Goal: Task Accomplishment & Management: Use online tool/utility

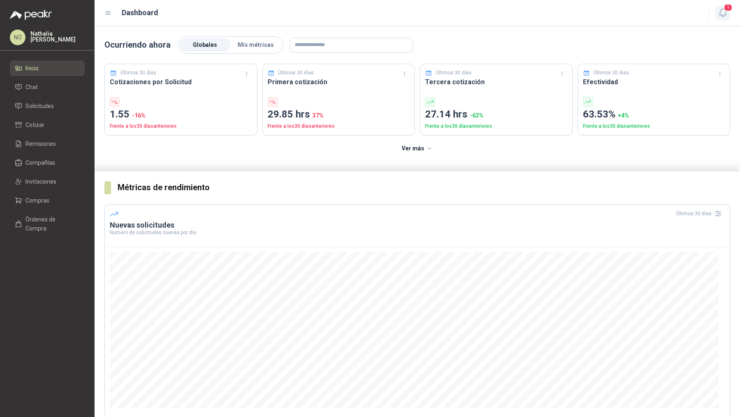
click at [722, 14] on icon "button" at bounding box center [723, 13] width 10 height 10
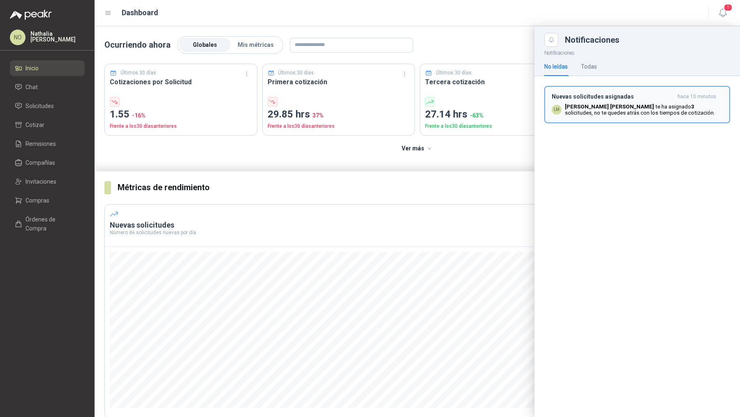
click at [584, 107] on b "[PERSON_NAME] [PERSON_NAME]" at bounding box center [609, 107] width 89 height 6
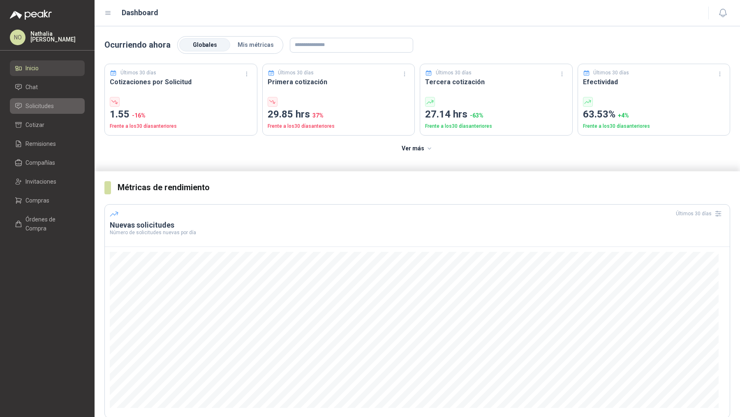
click at [65, 113] on link "Solicitudes" at bounding box center [47, 106] width 75 height 16
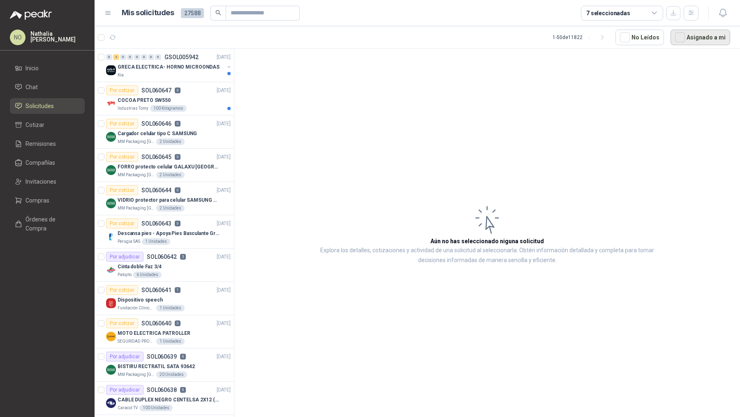
click at [714, 35] on button "Asignado a mi" at bounding box center [701, 38] width 60 height 16
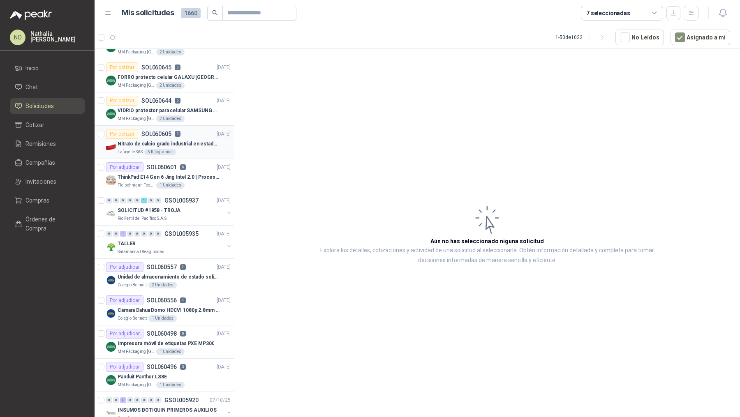
scroll to position [30, 0]
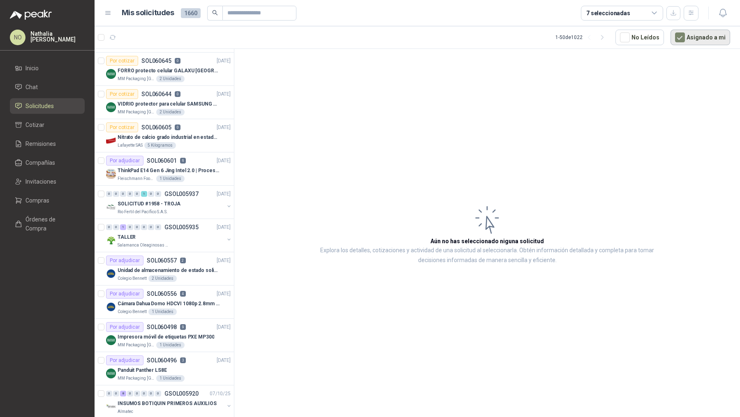
click at [690, 32] on button "Asignado a mi" at bounding box center [701, 38] width 60 height 16
click at [687, 14] on button "button" at bounding box center [691, 13] width 15 height 15
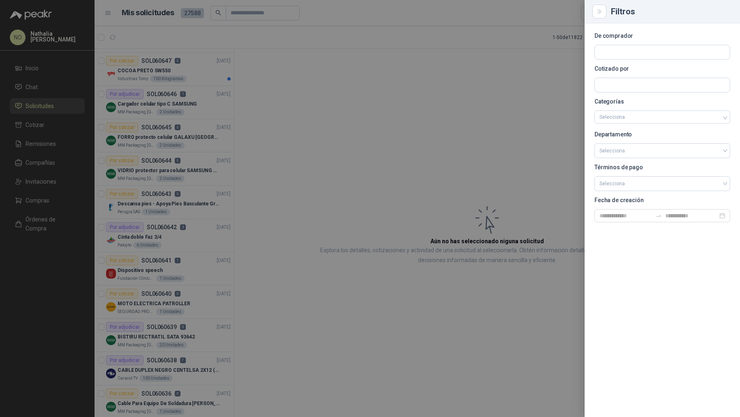
scroll to position [1304, 0]
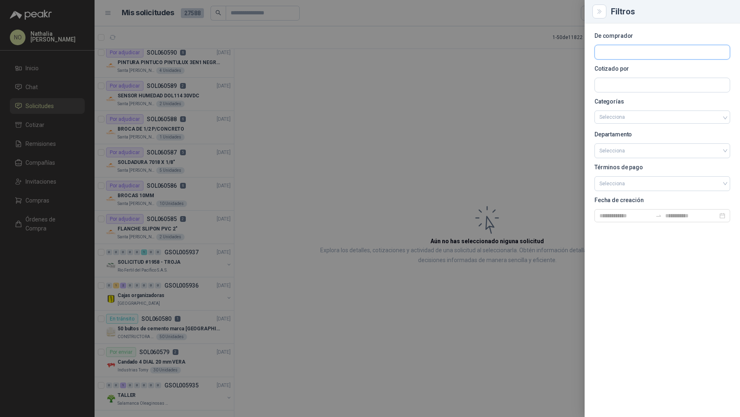
click at [626, 57] on input "text" at bounding box center [662, 52] width 135 height 14
type input "*******"
click at [622, 77] on button "Caracol TV Caracol Television S.A. - NIT : 860025674" at bounding box center [662, 72] width 128 height 14
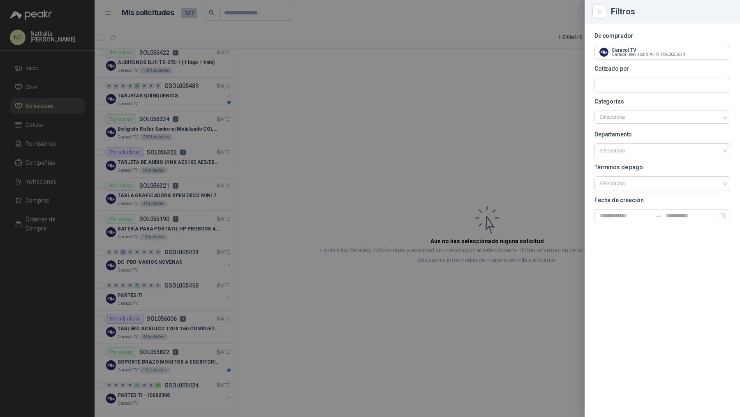
scroll to position [1297, 0]
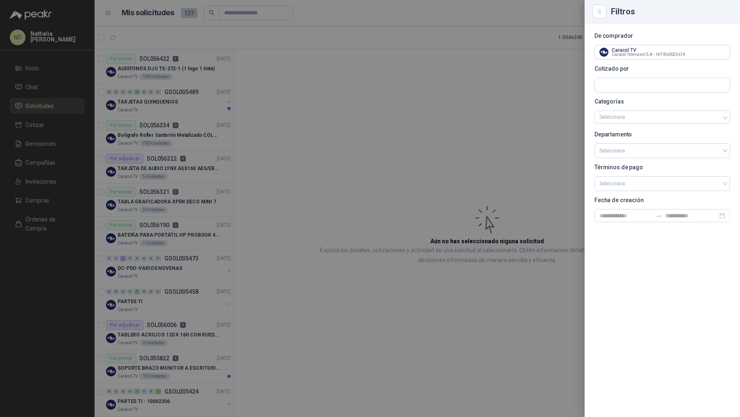
click at [341, 204] on div at bounding box center [370, 208] width 740 height 417
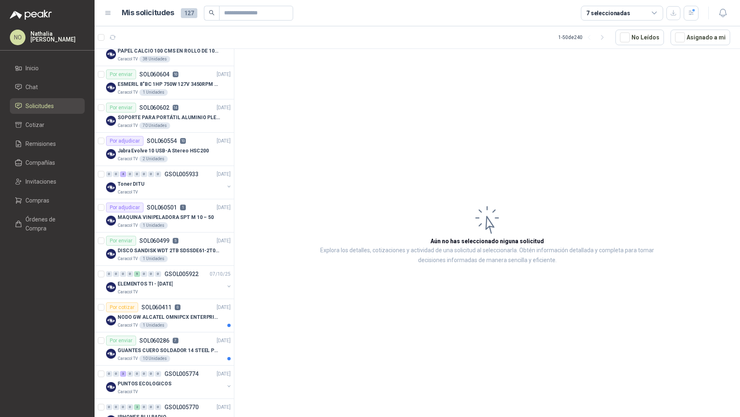
scroll to position [0, 0]
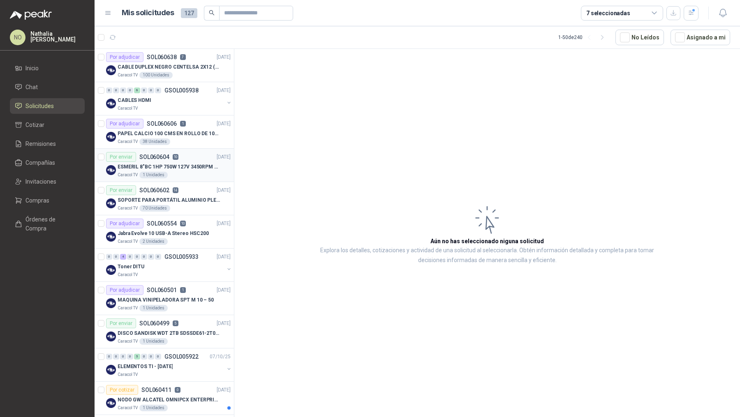
click at [178, 166] on p "ESMERIL 8"BC 1HP 750W 127V 3450RPM URREA" at bounding box center [169, 167] width 102 height 8
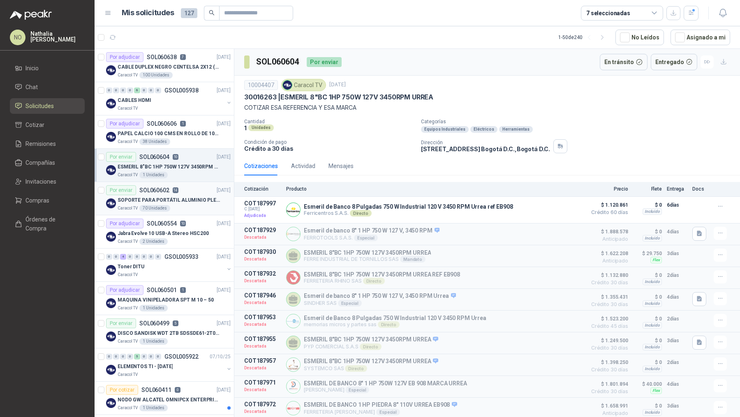
click at [188, 206] on div "Caracol TV 70 Unidades" at bounding box center [174, 208] width 113 height 7
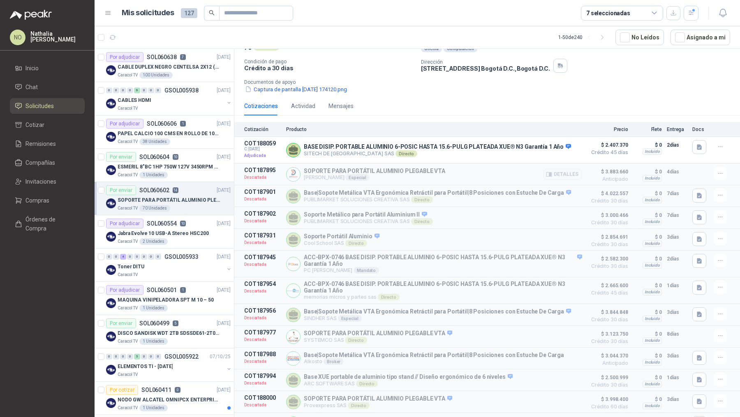
scroll to position [74, 0]
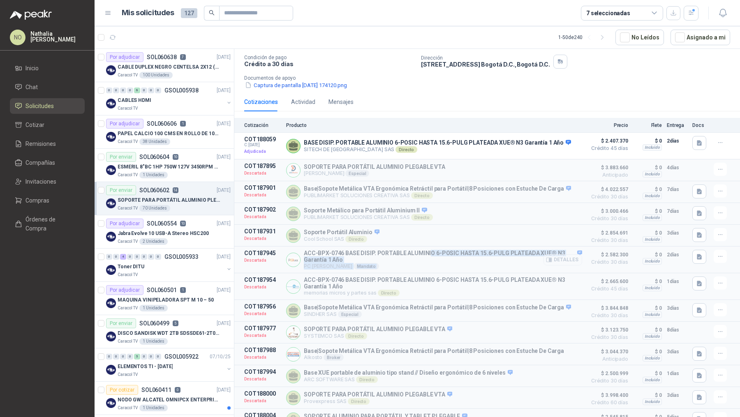
drag, startPoint x: 427, startPoint y: 250, endPoint x: 540, endPoint y: 257, distance: 112.9
click at [540, 257] on div "ACC-BPX-0746 BASE DISIP. PORTABLE ALUMINIO 6-POSIC HASTA 15.6-PULG PLATEADA XUE…" at bounding box center [443, 260] width 278 height 20
click at [554, 258] on button "Detalles" at bounding box center [563, 260] width 39 height 11
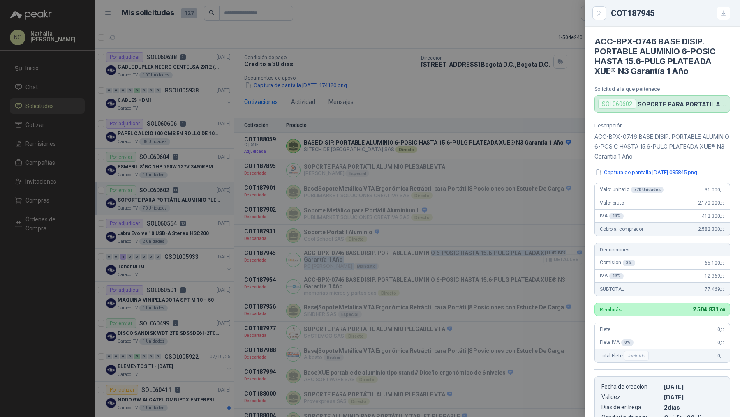
click at [554, 258] on div at bounding box center [370, 208] width 740 height 417
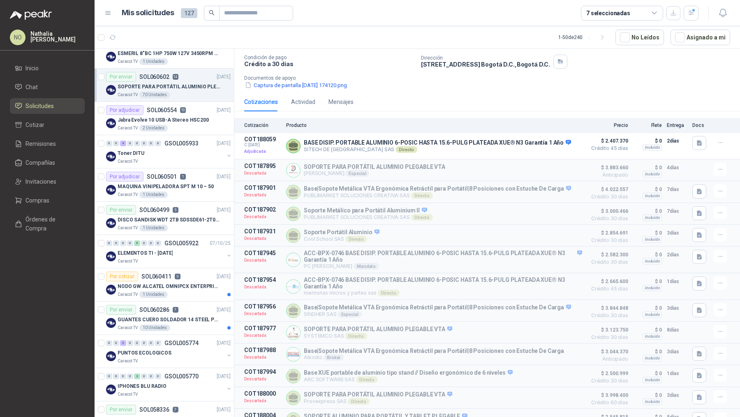
scroll to position [116, 0]
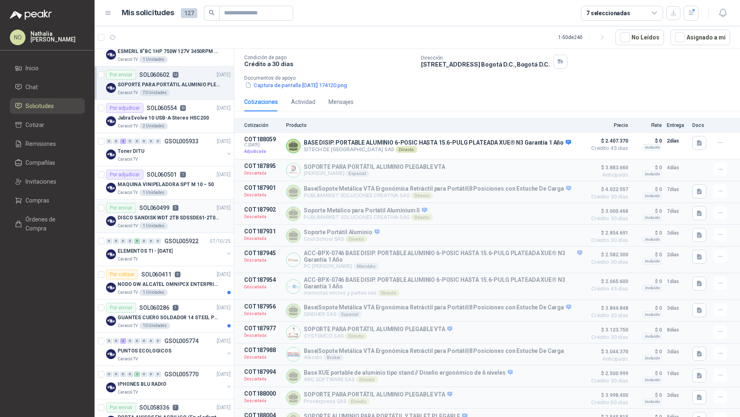
click at [177, 223] on div "Caracol TV 1 Unidades" at bounding box center [174, 226] width 113 height 7
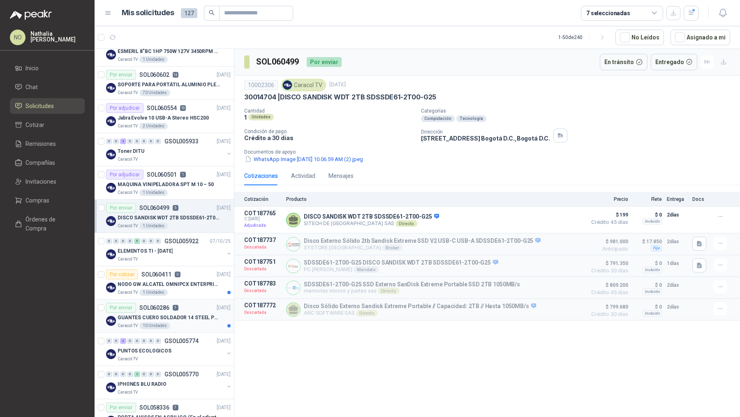
click at [193, 323] on div "Caracol TV 10 Unidades" at bounding box center [174, 326] width 113 height 7
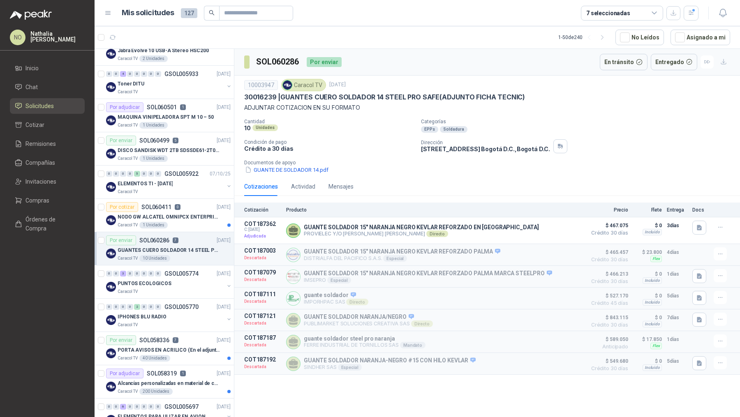
scroll to position [183, 0]
click at [151, 315] on p "IPHONES BLU RADIO" at bounding box center [142, 317] width 49 height 8
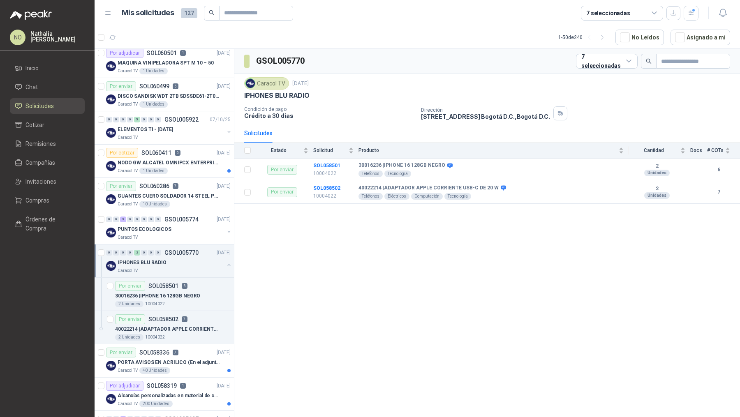
scroll to position [255, 0]
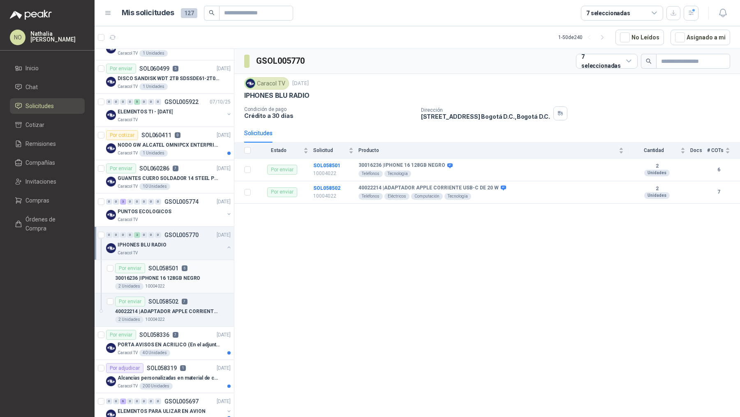
click at [193, 279] on p "30016236 | IPHONE 16 128GB NEGRO" at bounding box center [157, 279] width 85 height 8
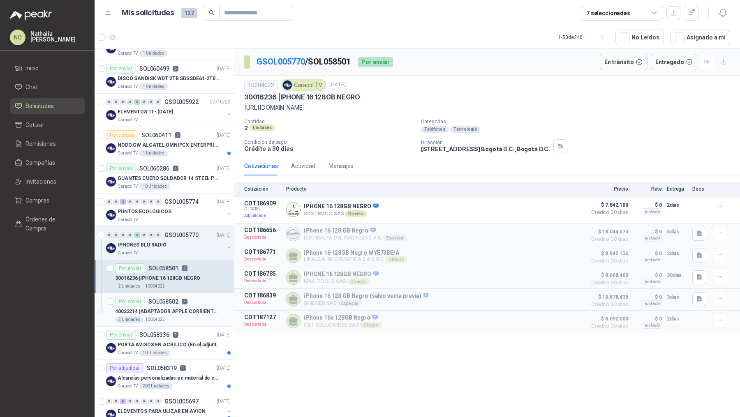
click at [184, 299] on p "7" at bounding box center [185, 302] width 6 height 6
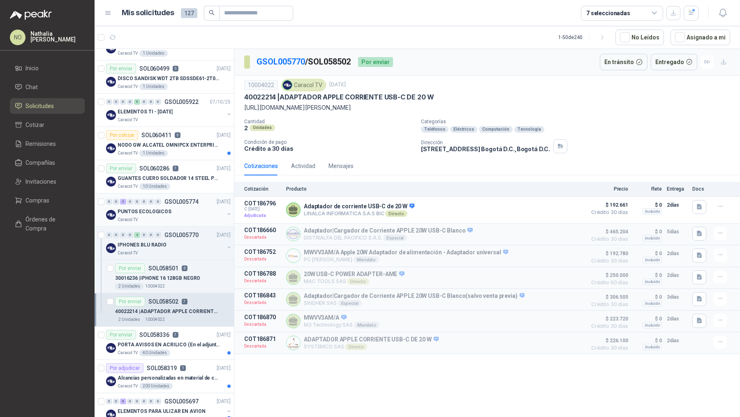
click at [176, 217] on div "Caracol TV" at bounding box center [171, 220] width 107 height 7
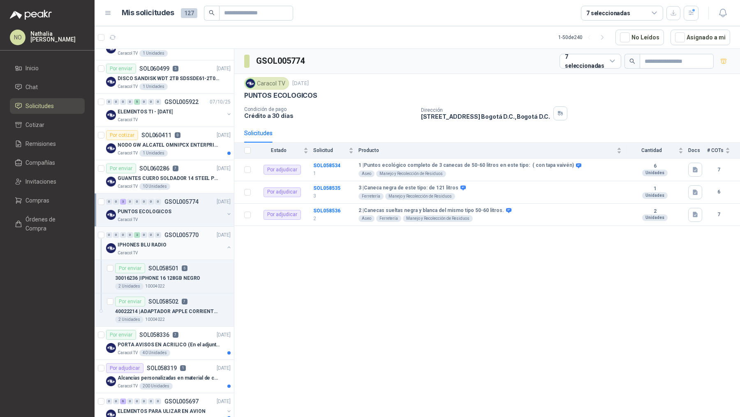
click at [178, 234] on p "GSOL005770" at bounding box center [182, 235] width 34 height 6
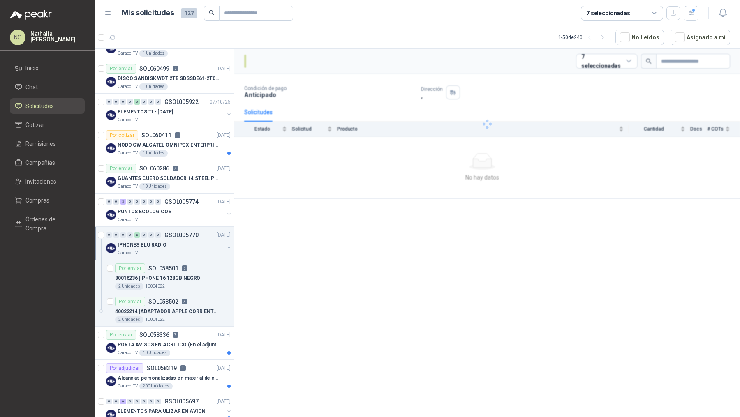
click at [178, 234] on p "GSOL005770" at bounding box center [182, 235] width 34 height 6
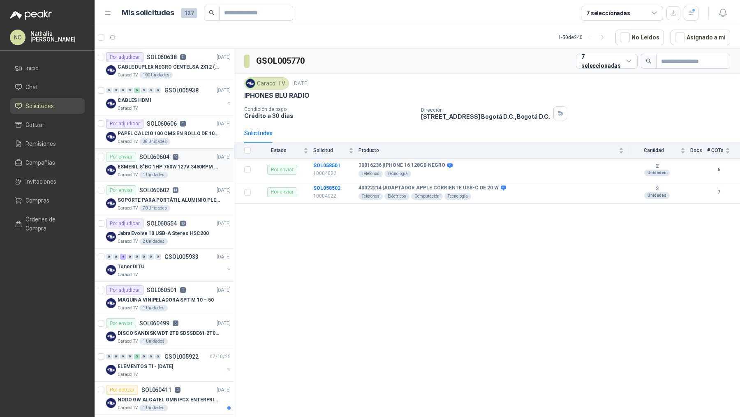
click at [183, 156] on div "Por enviar SOL060604 10 [DATE]" at bounding box center [168, 157] width 125 height 10
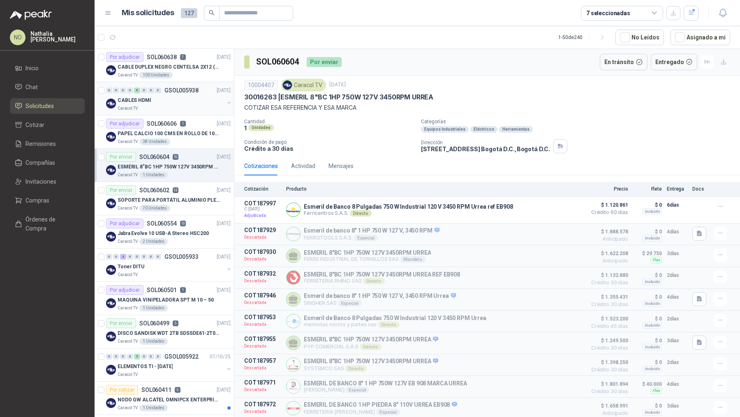
click at [192, 100] on div "CABLES HDMI" at bounding box center [171, 100] width 107 height 10
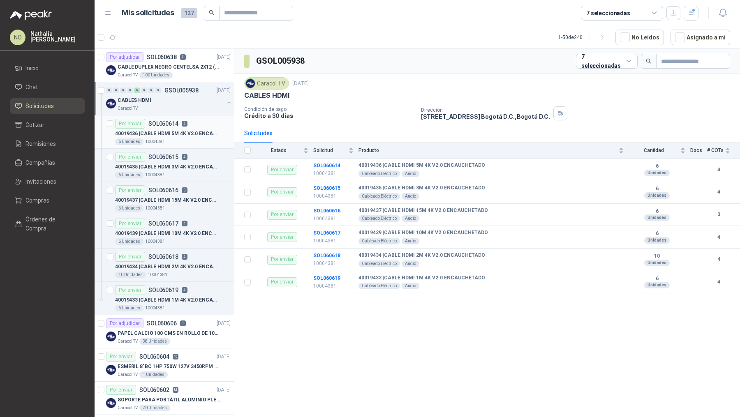
click at [185, 129] on div "40019436 | CABLE HDMI 5M 4K V2.0 ENCAUCHETADO" at bounding box center [173, 134] width 116 height 10
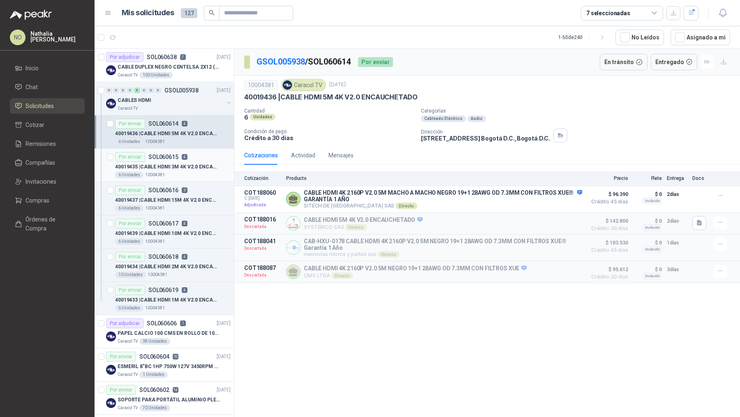
click at [174, 163] on p "40019435 | CABLE HDMI 3M 4K V2.0 ENCAUCHETADO" at bounding box center [166, 167] width 102 height 8
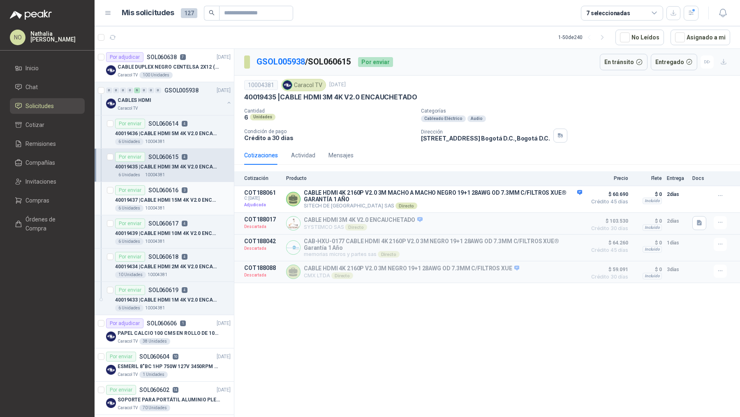
click at [167, 199] on p "40019437 | CABLE HDMI 15M 4K V2.0 ENCAUCHETADO" at bounding box center [166, 201] width 102 height 8
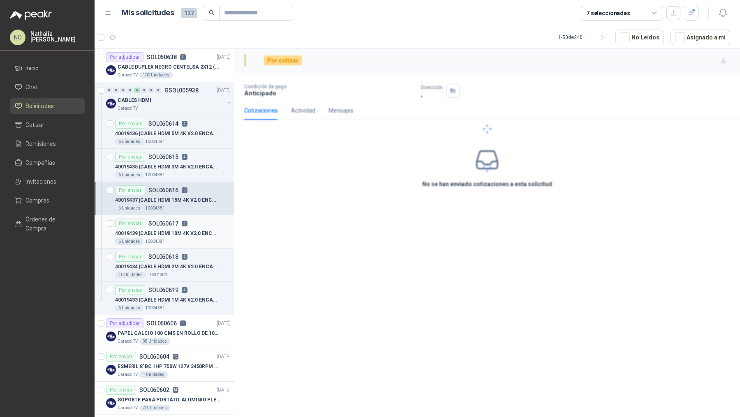
click at [162, 242] on p "10004381" at bounding box center [155, 242] width 20 height 7
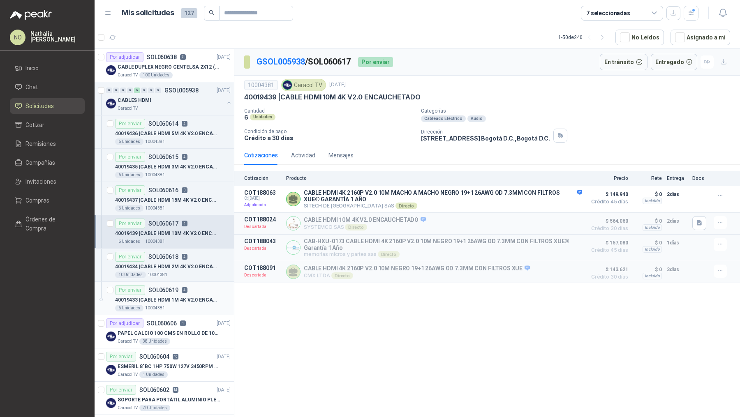
click at [169, 288] on p "SOL060619" at bounding box center [163, 290] width 30 height 6
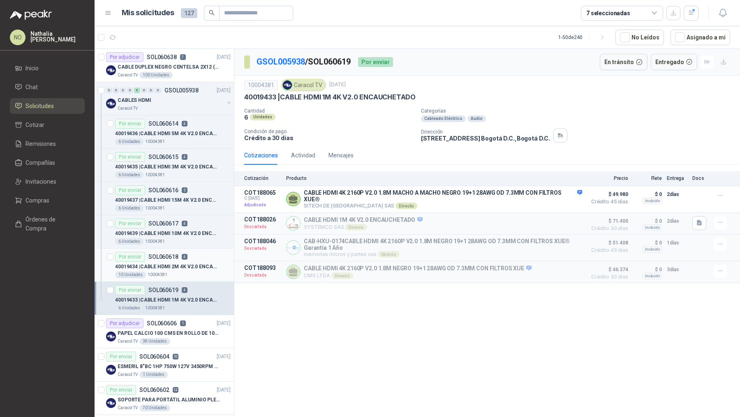
click at [175, 268] on p "40019434 | CABLE HDMI 2M 4K V2.0 ENCAUCHETADO" at bounding box center [166, 267] width 102 height 8
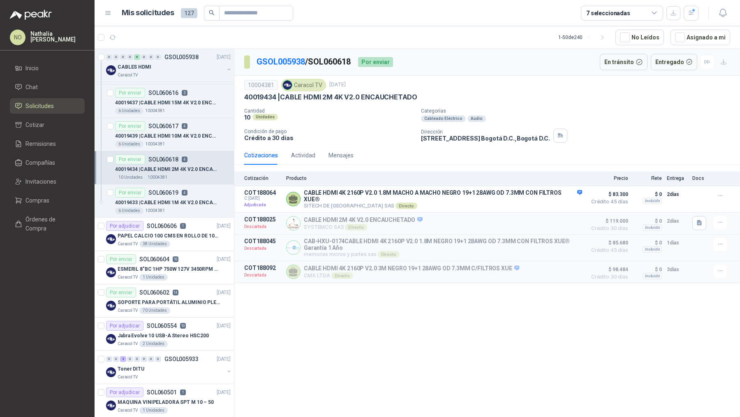
scroll to position [98, 0]
click at [173, 292] on p "14" at bounding box center [176, 293] width 6 height 6
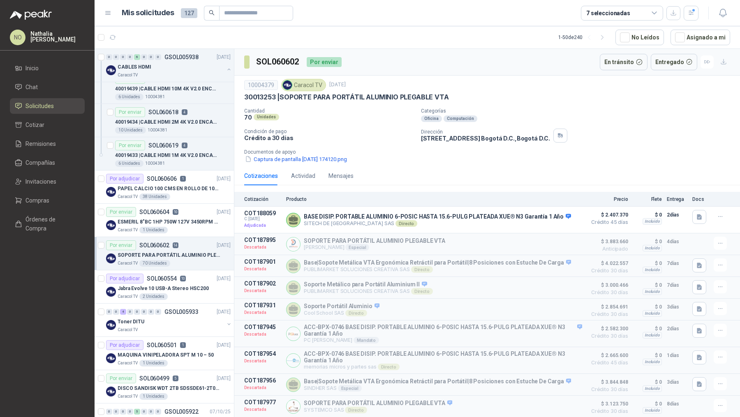
scroll to position [155, 0]
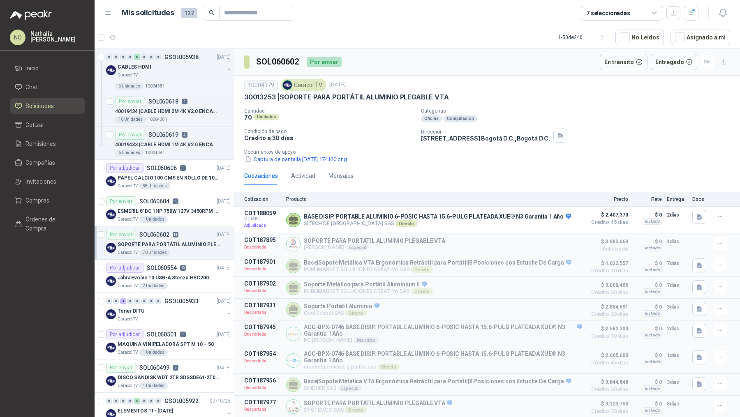
click at [173, 293] on div "0 0 4 0 0 0 0 0 GSOL005933 [DATE] Toner DITU Caracol TV" at bounding box center [164, 309] width 139 height 33
click at [163, 375] on p "DISCO SANDISK WDT 2TB SDSSDE61-2T00-G25" at bounding box center [169, 378] width 102 height 8
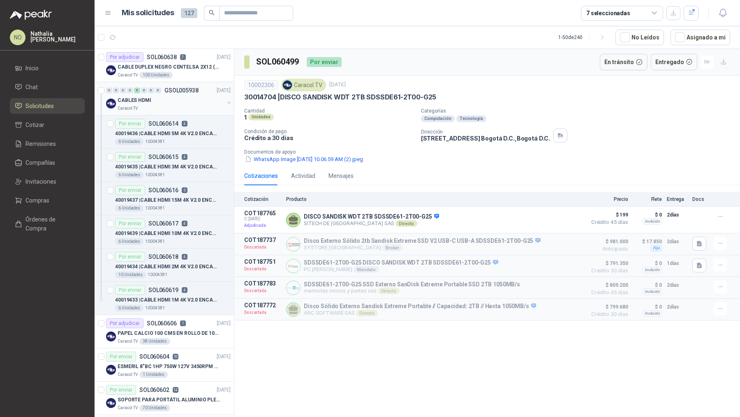
click at [189, 89] on p "GSOL005938" at bounding box center [182, 91] width 34 height 6
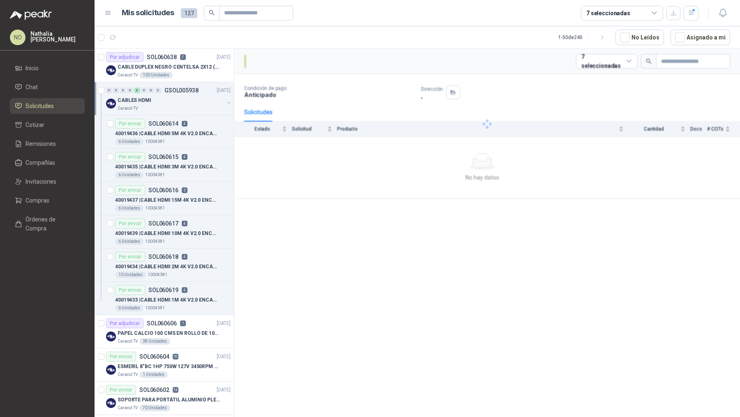
click at [189, 89] on p "GSOL005938" at bounding box center [182, 91] width 34 height 6
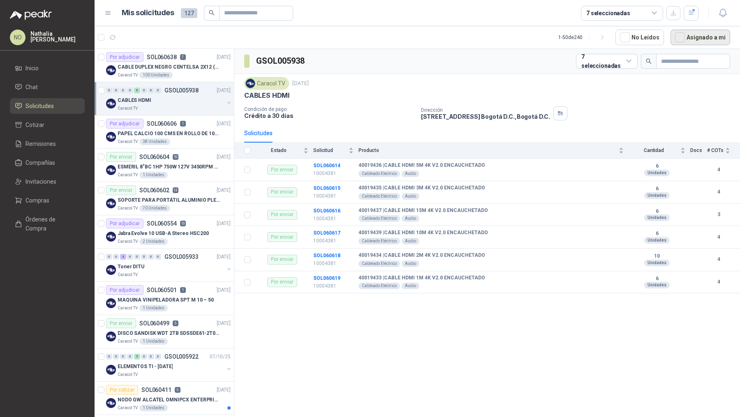
click at [688, 35] on button "Asignado a mi" at bounding box center [701, 38] width 60 height 16
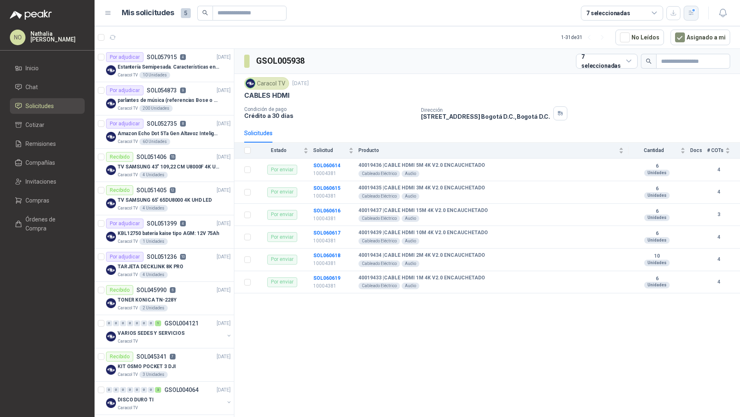
click at [689, 12] on icon "button" at bounding box center [691, 12] width 7 height 7
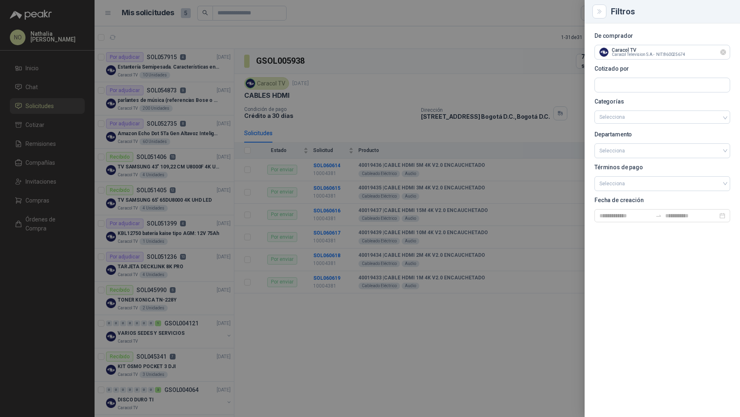
click at [723, 50] on icon "Limpiar" at bounding box center [723, 52] width 7 height 7
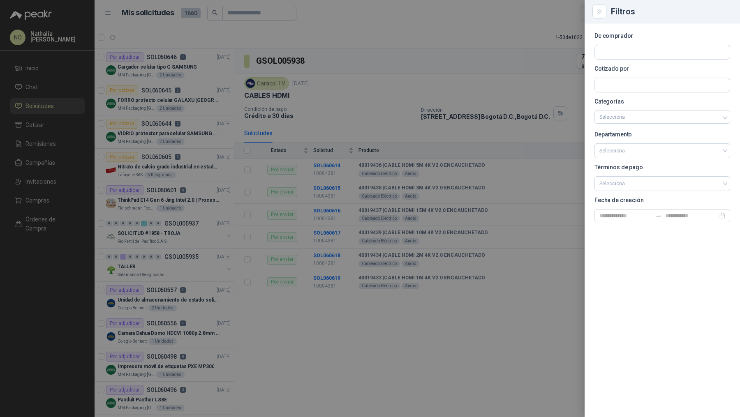
click at [321, 103] on div at bounding box center [370, 208] width 740 height 417
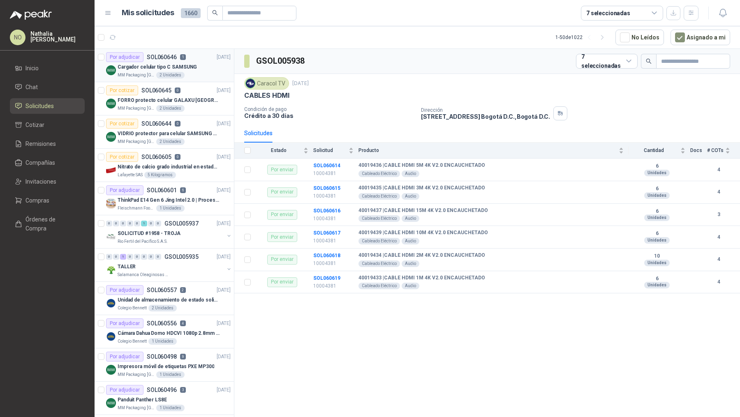
click at [181, 65] on p "Cargador celular tipo C SAMSUNG" at bounding box center [157, 67] width 79 height 8
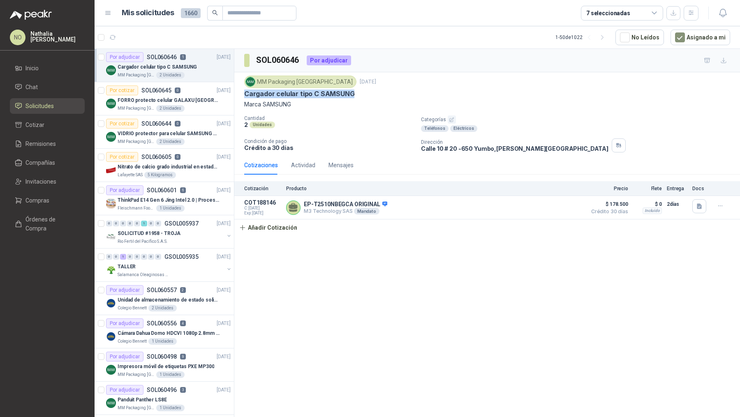
drag, startPoint x: 244, startPoint y: 95, endPoint x: 425, endPoint y: 97, distance: 180.6
click at [425, 97] on div "Cargador celular tipo C SAMSUNG" at bounding box center [487, 94] width 486 height 9
copy p "Cargador celular tipo C SAMSUNG"
click at [184, 97] on p "FORRO protecto celular GALAXU [GEOGRAPHIC_DATA] A16 5G" at bounding box center [169, 101] width 102 height 8
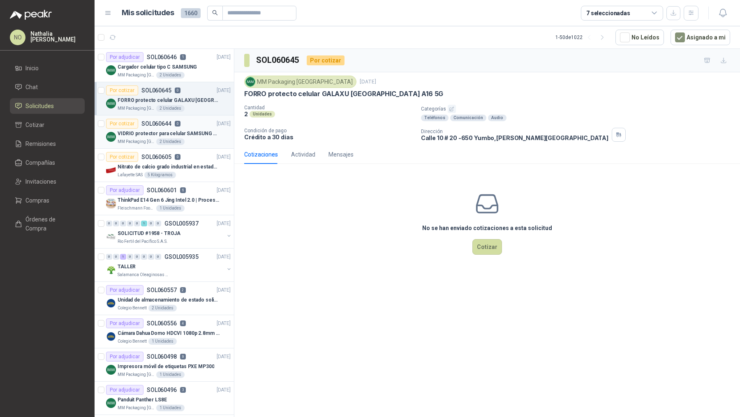
click at [191, 132] on p "VIDRIO protector para celular SAMSUNG GALAXI A16 5G" at bounding box center [169, 134] width 102 height 8
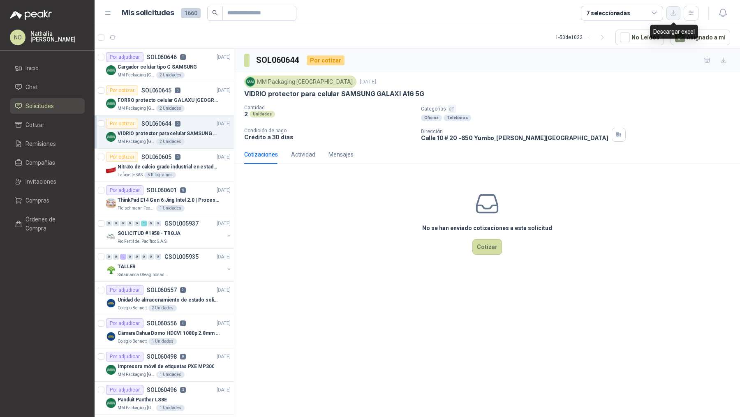
click at [674, 15] on icon "button" at bounding box center [673, 12] width 7 height 7
click at [188, 199] on p "ThinkPad E14 Gen 6 Jing Intel 2.0 | Procesador Intel Core Ultra 5 125U ( 12" at bounding box center [169, 201] width 102 height 8
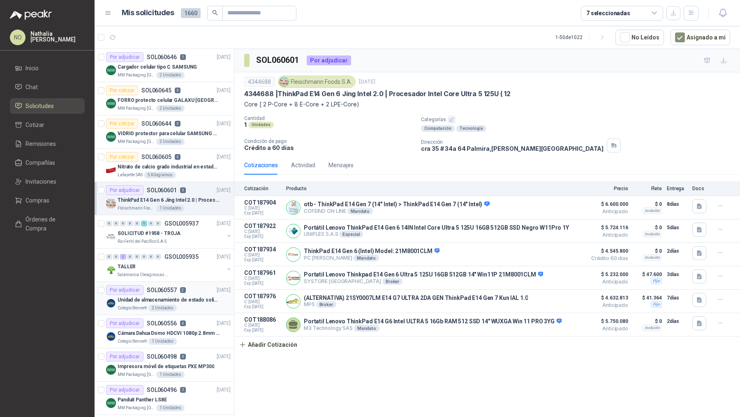
click at [164, 297] on p "Unidad de almacenamiento de estado solido Marca SK hynix [DATE] NVMe 256GB HFM2…" at bounding box center [169, 301] width 102 height 8
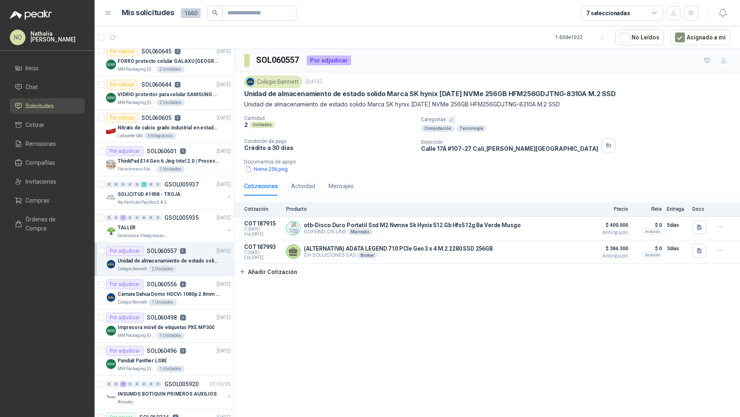
scroll to position [40, 0]
click at [164, 296] on div "Cámara Dahua Domo HDCVI 1080p 2.8mm IP67 Led IR 30m mts nocturnos" at bounding box center [174, 294] width 113 height 10
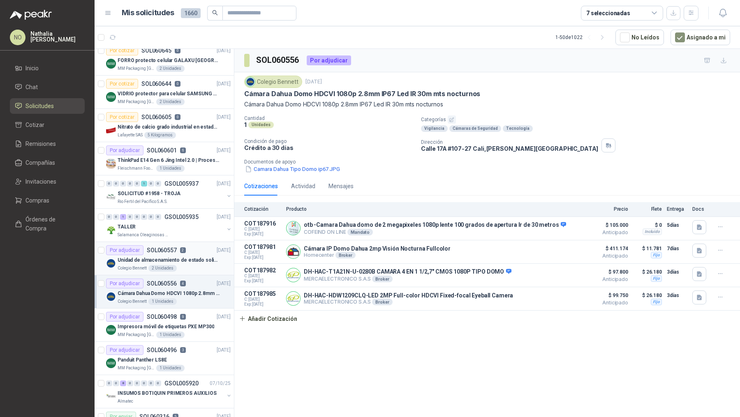
click at [183, 270] on article "Por adjudicar SOL060557 2 [DATE] Unidad de almacenamiento de estado solido Marc…" at bounding box center [164, 258] width 139 height 33
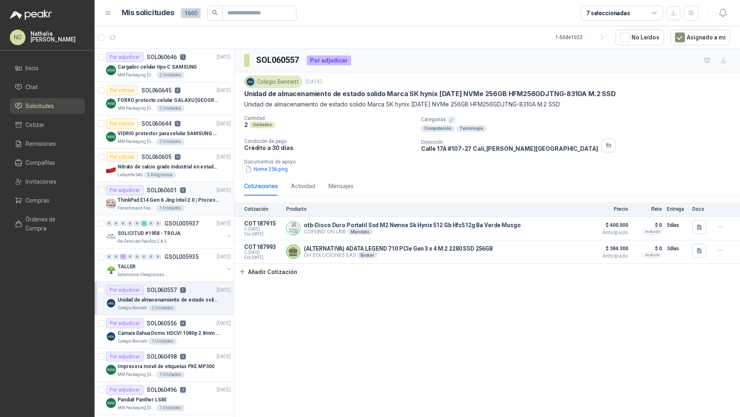
click at [174, 210] on div "1 Unidades" at bounding box center [170, 208] width 28 height 7
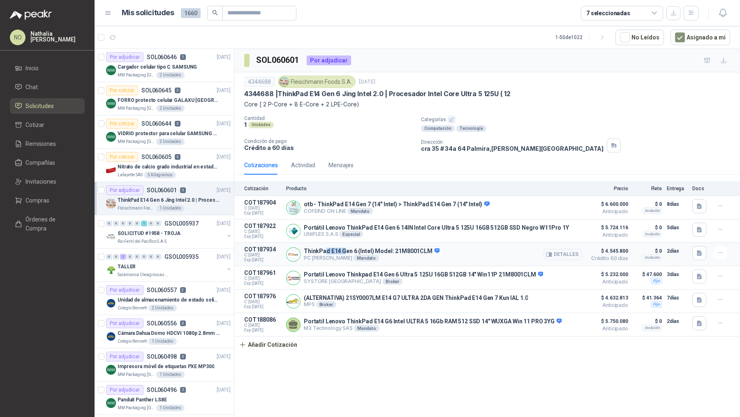
drag, startPoint x: 324, startPoint y: 249, endPoint x: 355, endPoint y: 249, distance: 31.3
click at [350, 249] on p "ThinkPad E14 Gen 6 (Intel) Model: 21M8001CLM" at bounding box center [372, 251] width 136 height 7
drag, startPoint x: 304, startPoint y: 251, endPoint x: 355, endPoint y: 253, distance: 51.4
click at [355, 253] on div "ThinkPad E14 Gen 6 (Intel) Model: 21M8001CLM PC QUICK Mandato Detalles" at bounding box center [434, 254] width 296 height 16
copy p "ThinkPad E14 Gen 6"
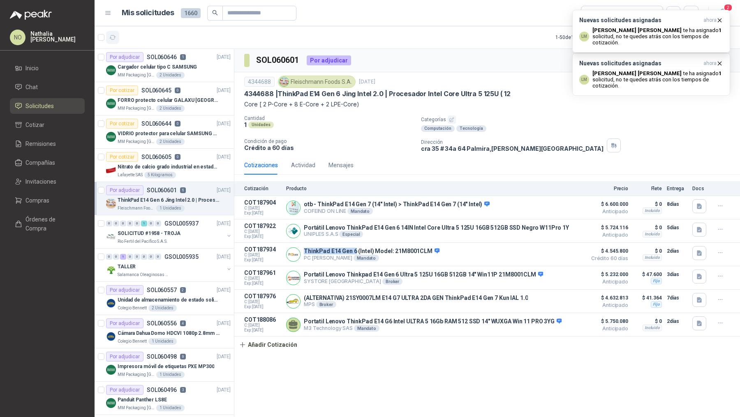
click at [114, 38] on icon "button" at bounding box center [112, 37] width 7 height 7
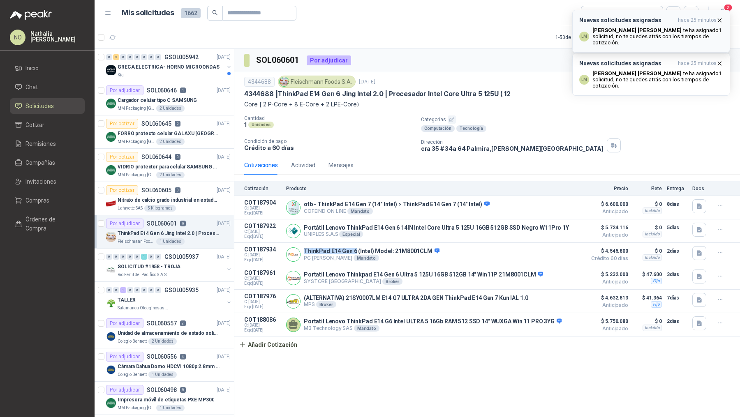
click at [722, 22] on icon "button" at bounding box center [719, 20] width 7 height 7
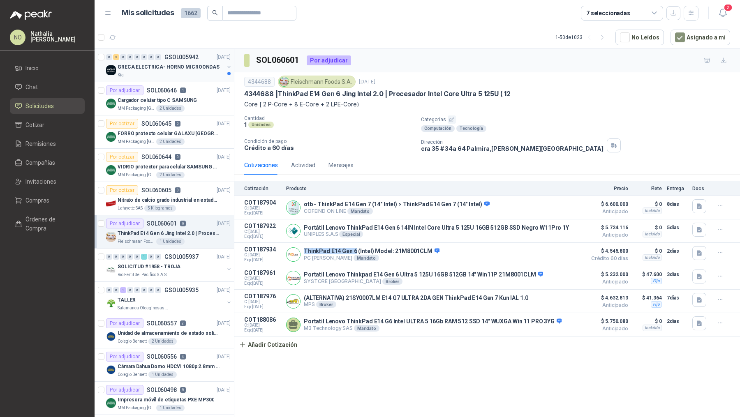
click at [178, 60] on p "GSOL005942" at bounding box center [182, 57] width 34 height 6
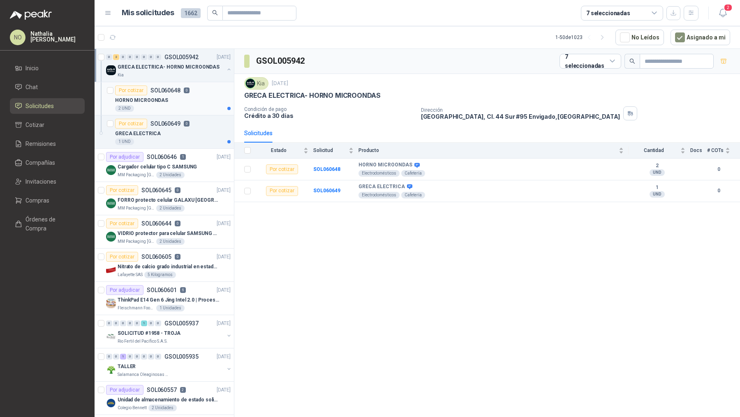
click at [176, 104] on div "HORNO MICROONDAS" at bounding box center [173, 100] width 116 height 10
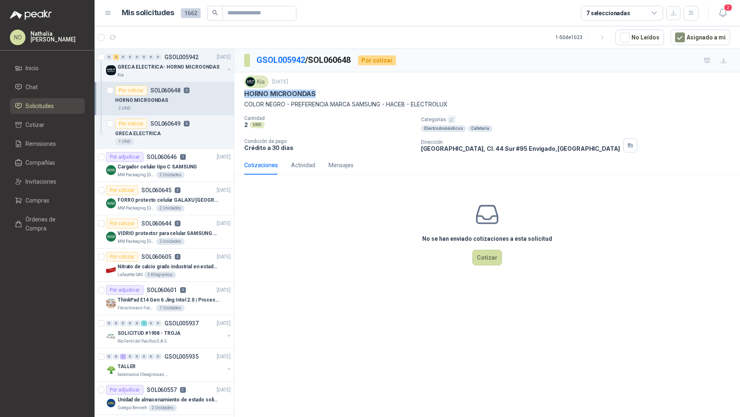
drag, startPoint x: 243, startPoint y: 94, endPoint x: 329, endPoint y: 94, distance: 86.0
click at [329, 94] on div "Kia [DATE] HORNO MICROONDAS COLOR NEGRO - PREFERENCIA MARCA SAMSUNG - HACEB - E…" at bounding box center [487, 113] width 506 height 83
click at [265, 11] on input "text" at bounding box center [256, 13] width 58 height 14
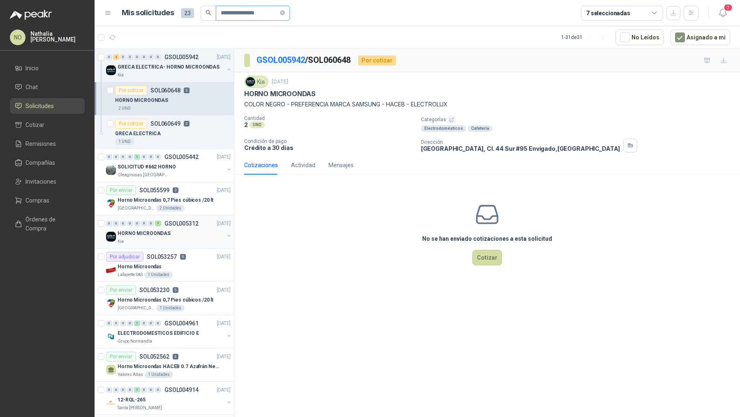
type input "**********"
click at [166, 236] on p "HORNO MICROONDAS" at bounding box center [144, 234] width 53 height 8
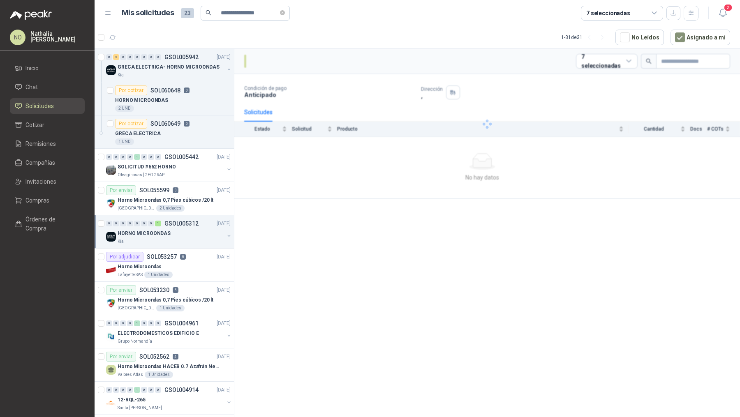
click at [166, 236] on p "HORNO MICROONDAS" at bounding box center [144, 234] width 53 height 8
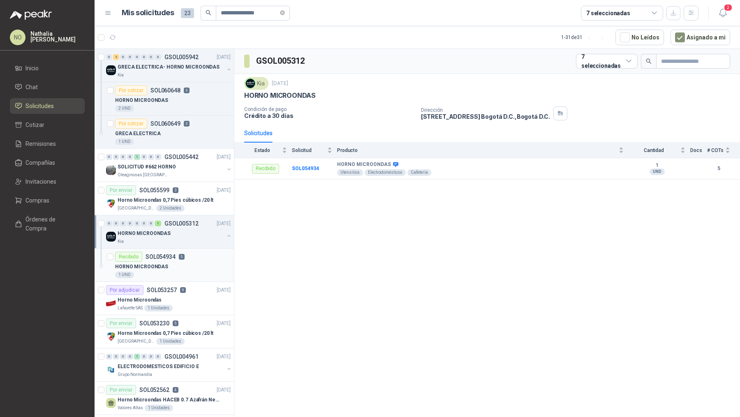
click at [172, 267] on div "HORNO MICROONDAS" at bounding box center [173, 267] width 116 height 10
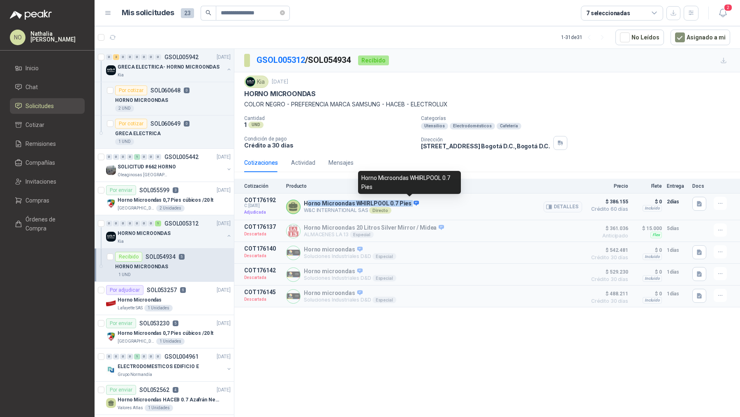
drag, startPoint x: 304, startPoint y: 202, endPoint x: 406, endPoint y: 202, distance: 101.6
click at [406, 202] on p "Horno Microondas WHIRLPOOL 0.7 Pies" at bounding box center [361, 203] width 115 height 7
copy p "Horno Microondas WHIRLPOOL 0.7 Pies"
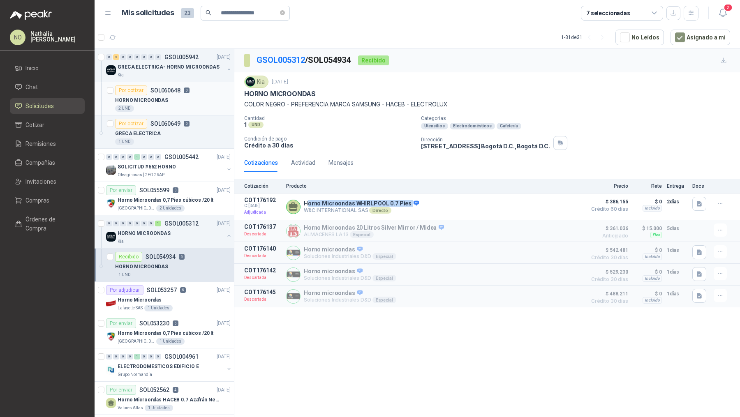
click at [195, 102] on div "HORNO MICROONDAS" at bounding box center [173, 100] width 116 height 10
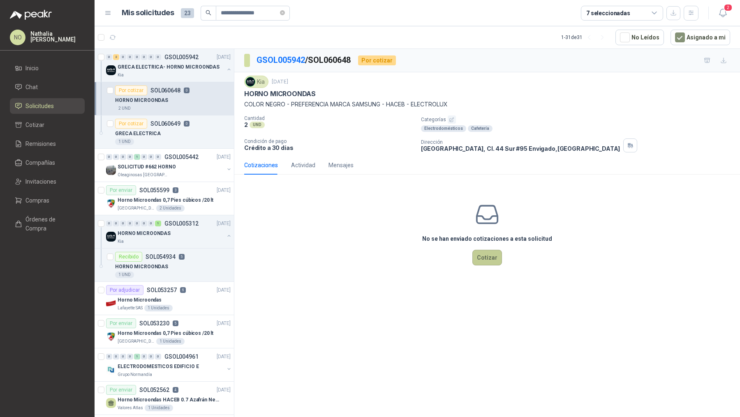
click at [489, 253] on button "Cotizar" at bounding box center [488, 258] width 30 height 16
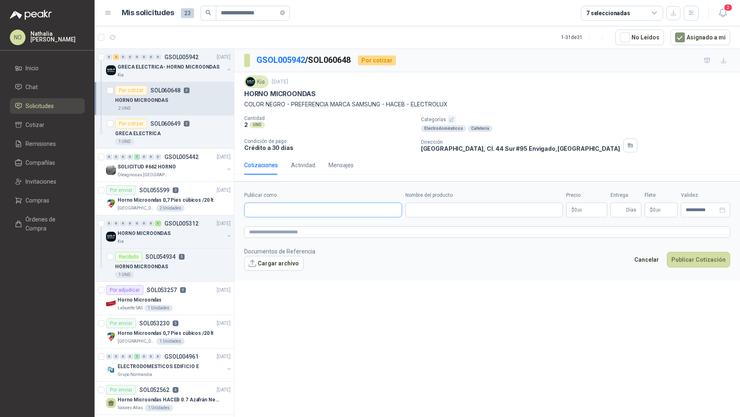
click at [358, 211] on input "Publicar como" at bounding box center [323, 210] width 157 height 14
type input "*******"
click at [351, 223] on button "Alkosto Colombiana de Comercio SA y/o Alkosto SA - NIT : 890900943" at bounding box center [323, 229] width 151 height 14
type input "**********"
click at [430, 207] on input "Nombre del producto" at bounding box center [484, 210] width 158 height 15
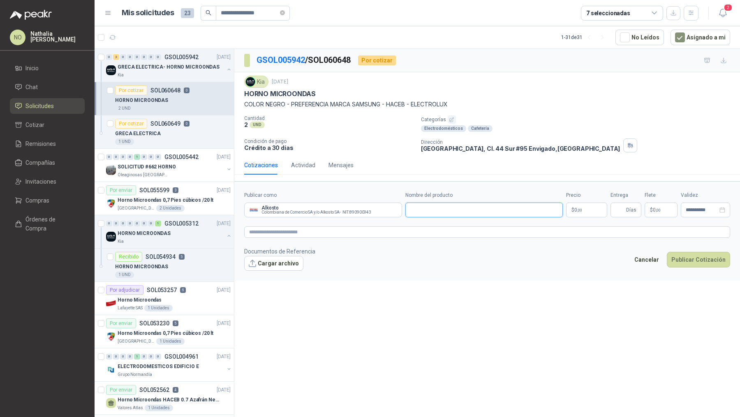
paste input "**********"
type input "**********"
click at [193, 262] on div "HORNO MICROONDAS" at bounding box center [173, 267] width 116 height 10
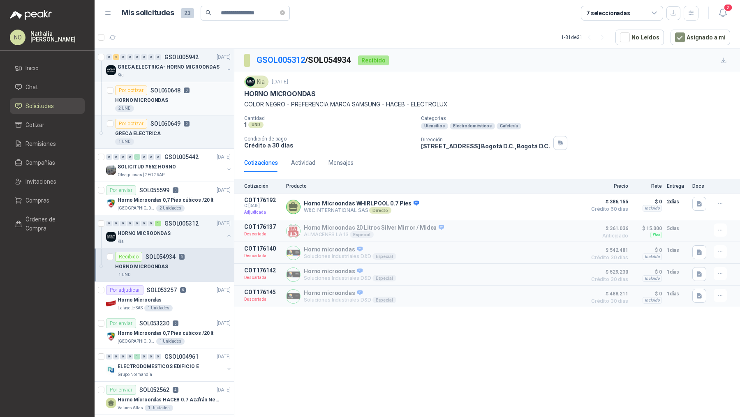
click at [175, 104] on div "HORNO MICROONDAS" at bounding box center [173, 100] width 116 height 10
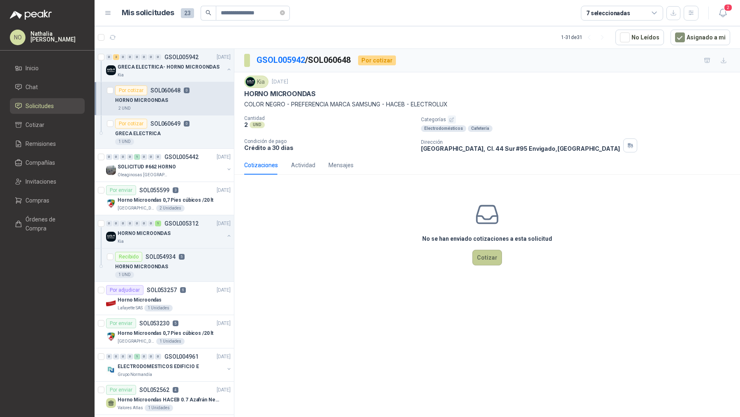
click at [485, 250] on button "Cotizar" at bounding box center [488, 258] width 30 height 16
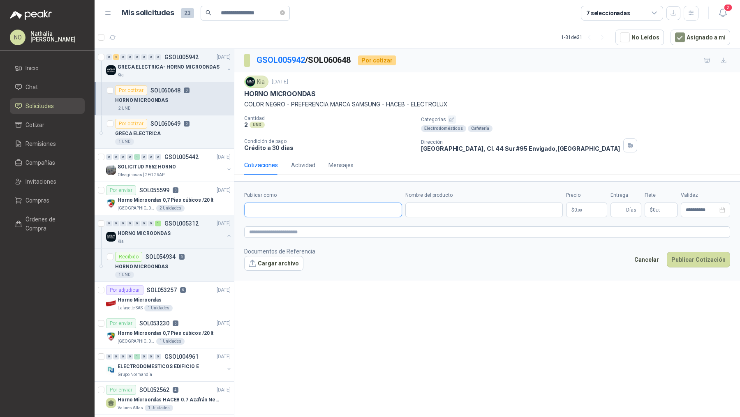
click at [335, 206] on input "Publicar como" at bounding box center [323, 210] width 157 height 14
type input "*******"
click at [332, 232] on span "Colombiana de Comercio SA y/o Alkosto SA -" at bounding box center [303, 231] width 79 height 4
type input "**********"
click at [475, 210] on input "Nombre del producto" at bounding box center [484, 210] width 158 height 15
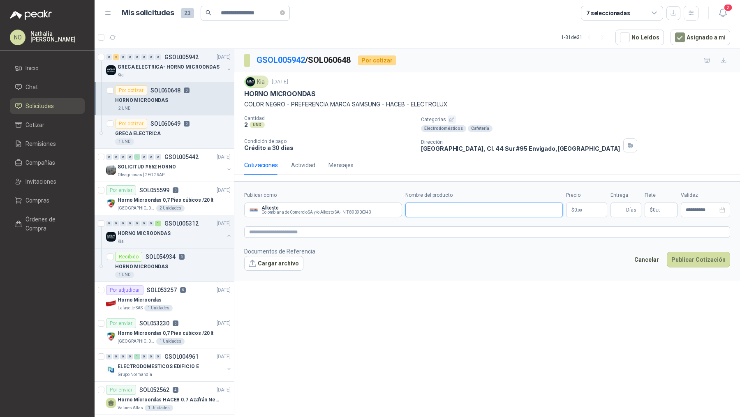
paste input "**********"
type input "**********"
click at [579, 214] on body "**********" at bounding box center [370, 208] width 740 height 417
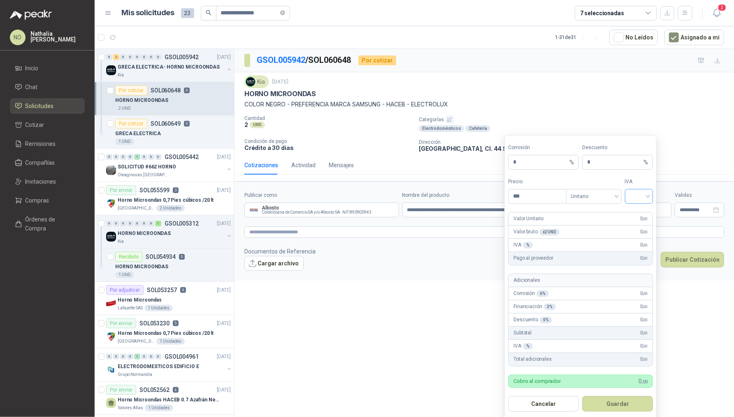
click at [638, 199] on input "search" at bounding box center [639, 196] width 19 height 12
click at [638, 215] on div "19%" at bounding box center [638, 213] width 15 height 9
click at [601, 201] on span "Unitario" at bounding box center [594, 196] width 46 height 12
click at [604, 226] on div "Unitario con IVA" at bounding box center [593, 226] width 42 height 9
click at [539, 197] on input "***" at bounding box center [536, 197] width 57 height 14
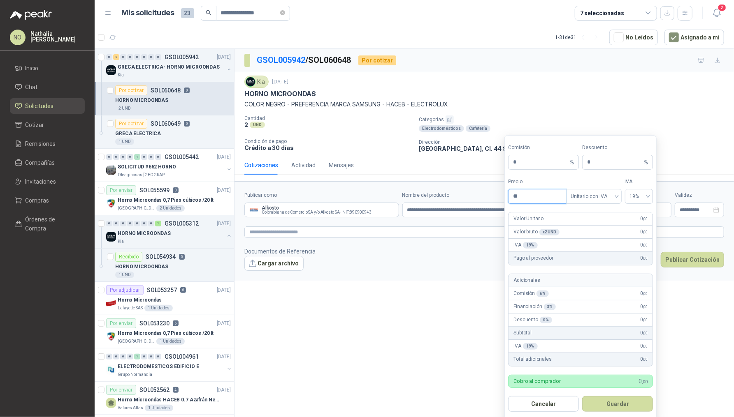
type input "*"
type input "*********"
click at [614, 165] on input "*" at bounding box center [614, 162] width 55 height 14
type input "*"
click at [639, 403] on button "Guardar" at bounding box center [617, 404] width 71 height 16
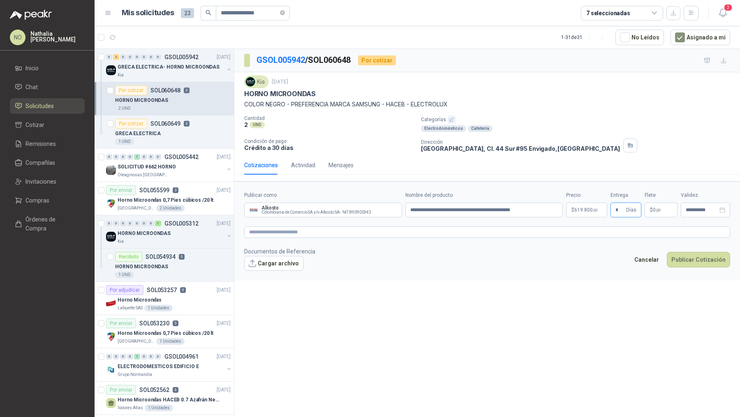
type input "*"
click at [592, 263] on footer "Documentos de Referencia Cargar archivo Cancelar Publicar Cotización" at bounding box center [487, 259] width 486 height 24
click at [655, 208] on span "0 ,00" at bounding box center [657, 210] width 8 height 5
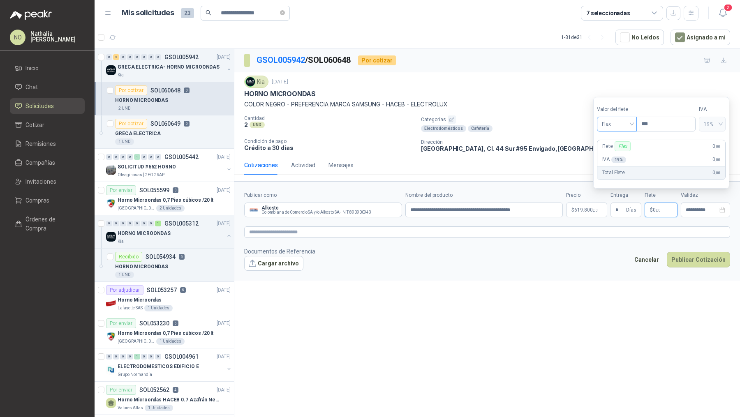
click at [612, 127] on span "Flex" at bounding box center [617, 124] width 30 height 12
click at [621, 156] on div "Incluido" at bounding box center [616, 155] width 27 height 9
click at [688, 203] on div "**********" at bounding box center [705, 210] width 49 height 15
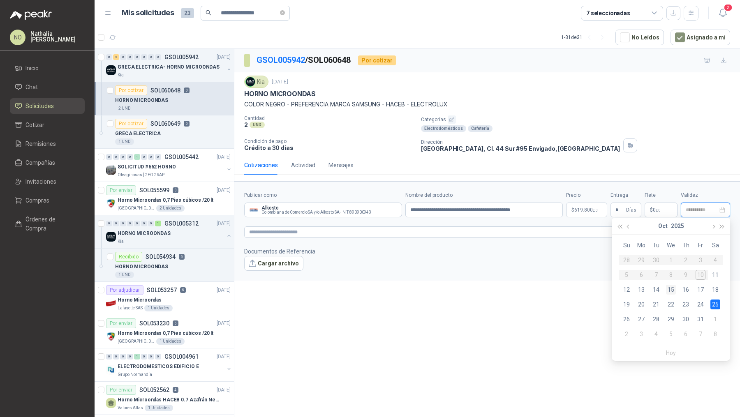
type input "**********"
click at [671, 288] on div "15" at bounding box center [671, 290] width 10 height 10
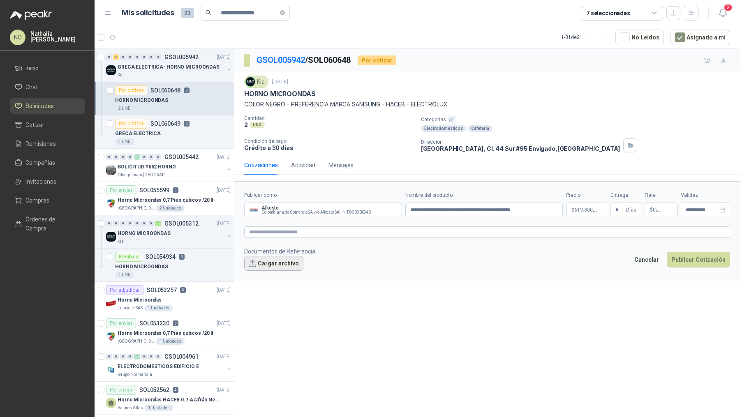
click at [279, 262] on button "Cargar archivo" at bounding box center [273, 263] width 59 height 15
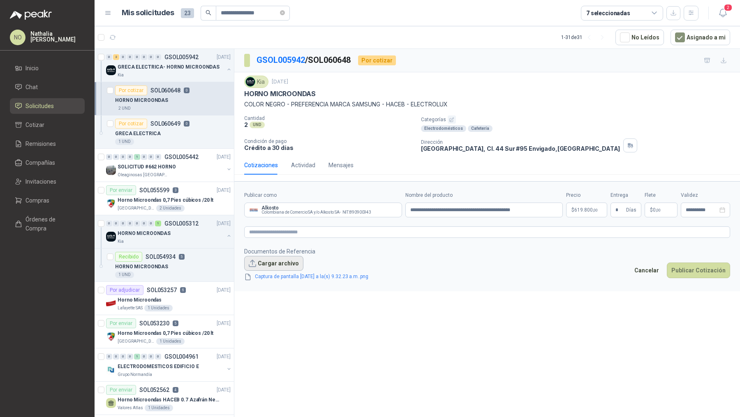
click at [286, 261] on button "Cargar archivo" at bounding box center [273, 263] width 59 height 15
click at [282, 256] on button "Cargar archivo" at bounding box center [273, 263] width 59 height 15
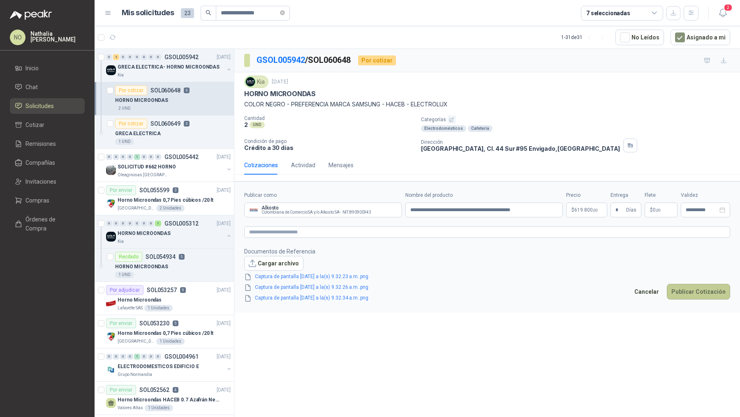
click at [705, 288] on button "Publicar Cotización" at bounding box center [698, 292] width 63 height 16
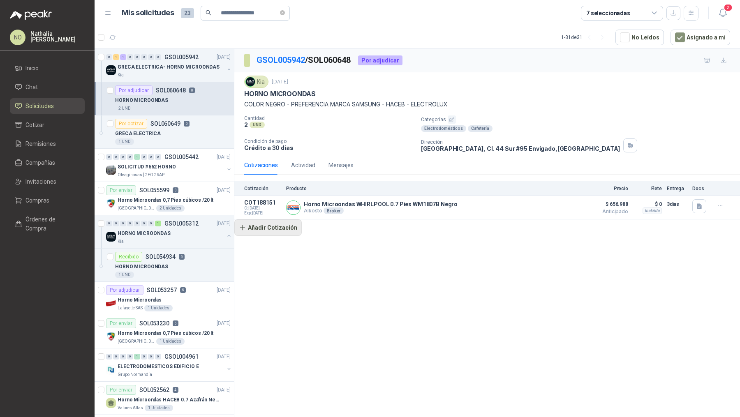
click at [281, 224] on button "Añadir Cotización" at bounding box center [267, 228] width 67 height 16
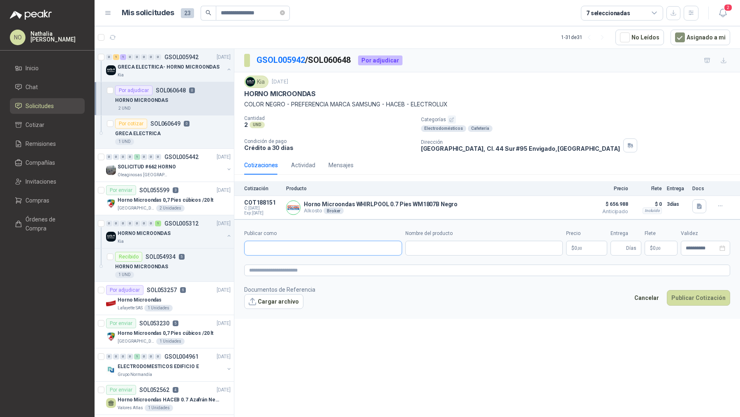
click at [304, 247] on input "Publicar como" at bounding box center [323, 248] width 157 height 14
type input "*******"
click at [308, 264] on p "Alkosto" at bounding box center [319, 264] width 110 height 5
type input "**********"
click at [429, 251] on input "Nombre del producto" at bounding box center [484, 248] width 158 height 15
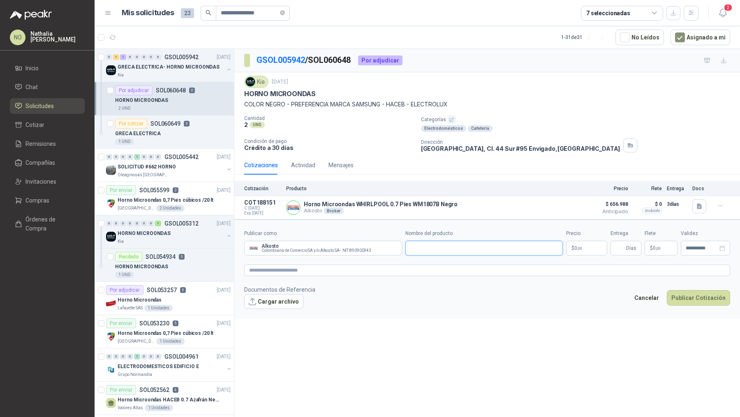
paste input "**********"
type input "**********"
drag, startPoint x: 535, startPoint y: 247, endPoint x: 410, endPoint y: 247, distance: 124.6
click at [410, 247] on input "**********" at bounding box center [484, 248] width 158 height 15
paste input "**********"
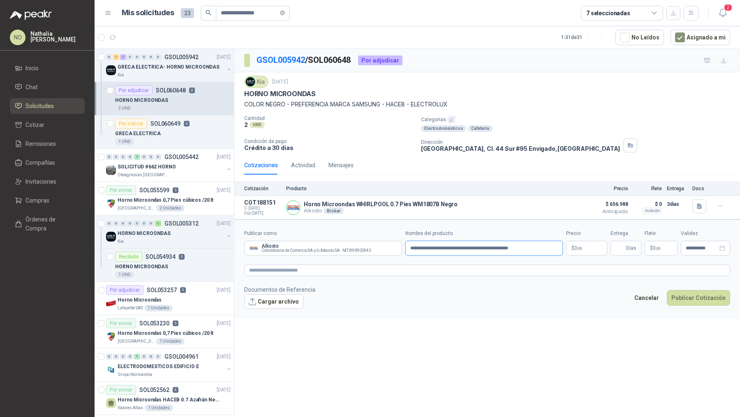
type input "**********"
click at [586, 240] on body "**********" at bounding box center [370, 208] width 740 height 417
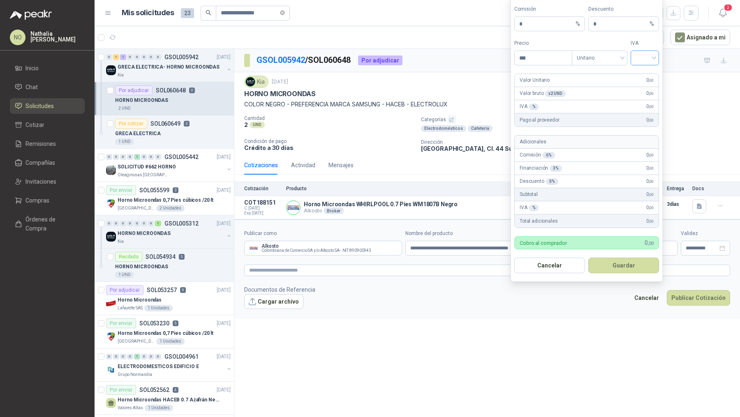
click at [646, 61] on input "search" at bounding box center [645, 57] width 19 height 12
click at [646, 72] on div "19%" at bounding box center [644, 76] width 15 height 9
click at [596, 58] on span "Unitario" at bounding box center [600, 58] width 46 height 12
click at [603, 86] on div "Unitario con IVA" at bounding box center [600, 89] width 42 height 9
click at [538, 65] on input "***" at bounding box center [543, 58] width 57 height 14
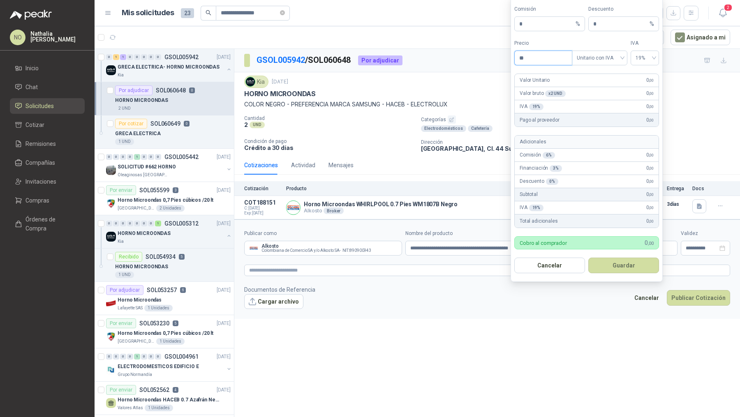
type input "*"
type input "*********"
click at [606, 26] on input "*" at bounding box center [620, 24] width 55 height 14
type input "*"
click at [618, 262] on button "Guardar" at bounding box center [623, 266] width 71 height 16
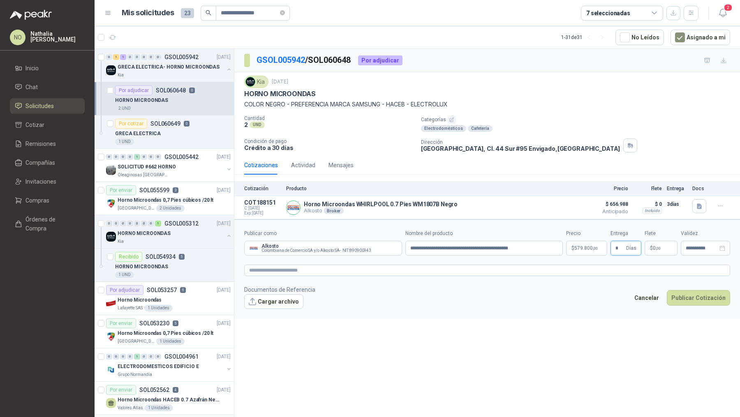
type input "*"
click at [592, 295] on footer "Documentos de Referencia Cargar archivo Cancelar Publicar Cotización" at bounding box center [487, 297] width 486 height 24
click at [666, 245] on p "$ 0 ,00" at bounding box center [661, 248] width 33 height 15
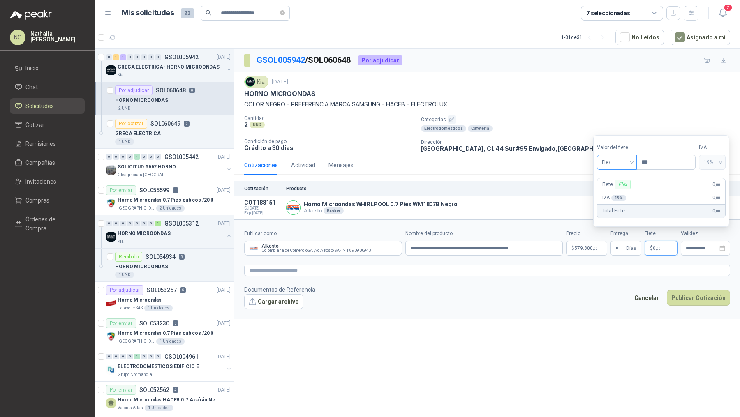
click at [616, 166] on span "Flex" at bounding box center [617, 162] width 30 height 12
click at [621, 195] on div "Incluido" at bounding box center [616, 193] width 27 height 9
click at [701, 249] on input "**********" at bounding box center [702, 248] width 32 height 5
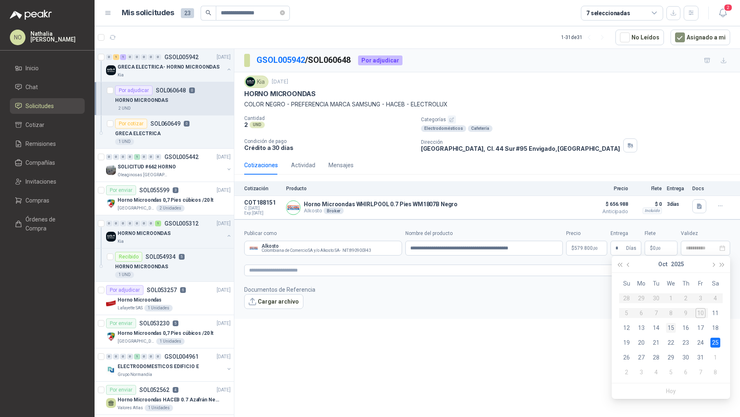
click at [670, 330] on div "15" at bounding box center [671, 328] width 10 height 10
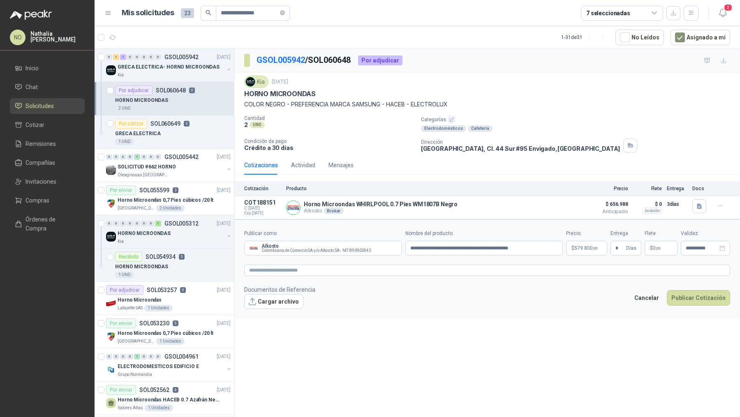
type input "**********"
click at [289, 301] on button "Cargar archivo" at bounding box center [273, 301] width 59 height 15
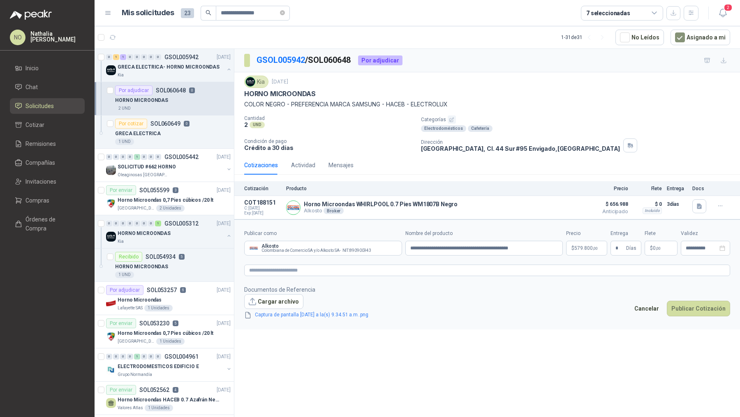
click at [272, 309] on div "Captura de pantalla [DATE] a la(s) 9.34.51 a.m..png" at bounding box center [312, 314] width 137 height 11
click at [266, 304] on button "Cargar archivo" at bounding box center [273, 301] width 59 height 15
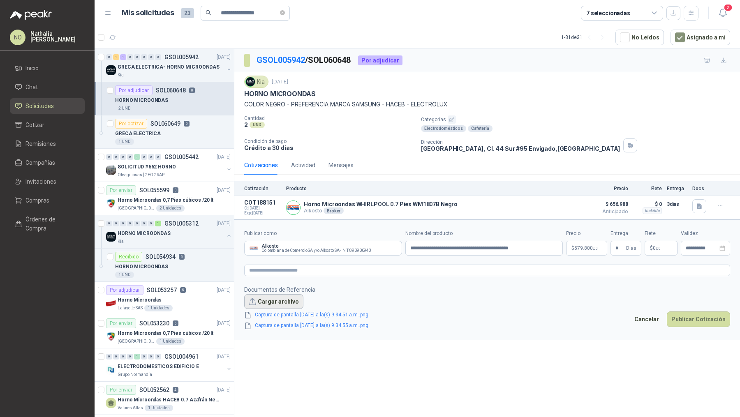
click at [286, 300] on button "Cargar archivo" at bounding box center [273, 301] width 59 height 15
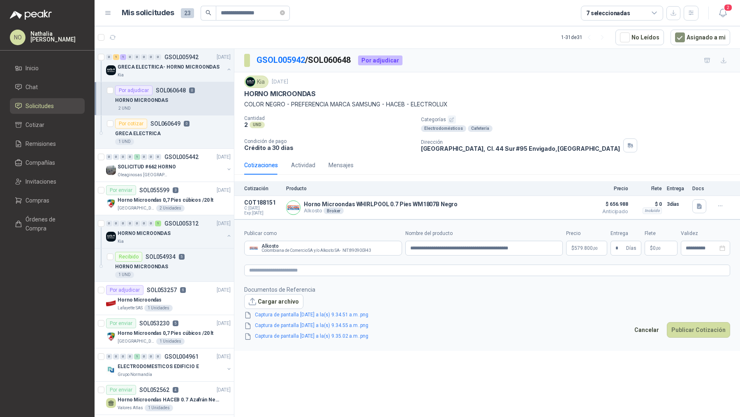
click at [701, 323] on button "Publicar Cotización" at bounding box center [698, 330] width 63 height 16
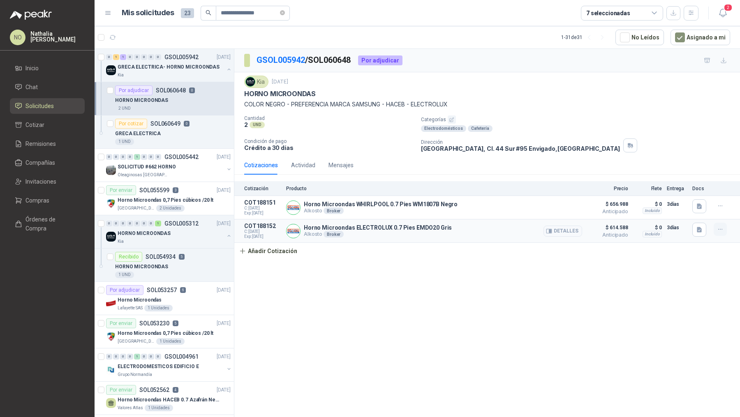
click at [723, 227] on icon "button" at bounding box center [720, 229] width 7 height 7
click at [704, 210] on button "Eliminar" at bounding box center [704, 210] width 66 height 13
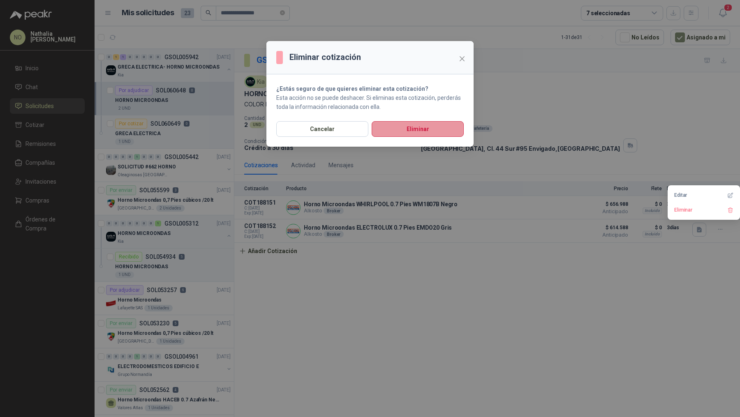
click at [417, 129] on button "Eliminar" at bounding box center [418, 129] width 92 height 16
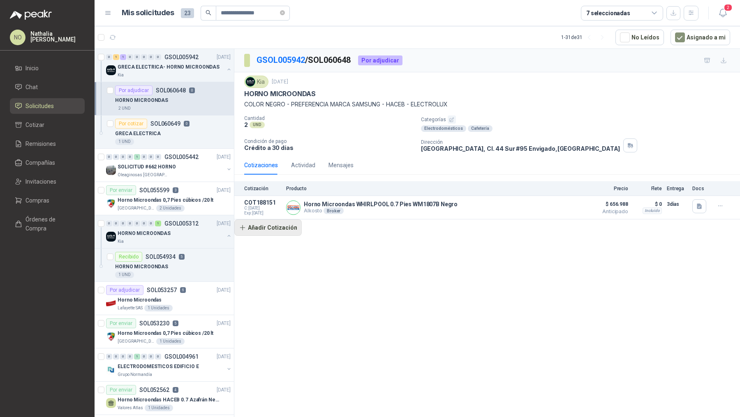
click at [264, 223] on button "Añadir Cotización" at bounding box center [267, 228] width 67 height 16
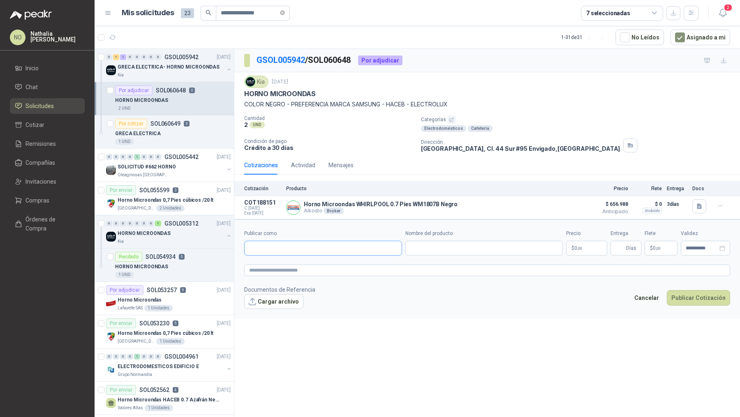
click at [287, 242] on input "Publicar como" at bounding box center [323, 248] width 157 height 14
type input "*****"
click at [285, 270] on span "Colombiana de Comercio SA y/o Alkosto SA -" at bounding box center [303, 269] width 79 height 4
type input "**********"
click at [435, 243] on input "Nombre del producto" at bounding box center [484, 248] width 158 height 15
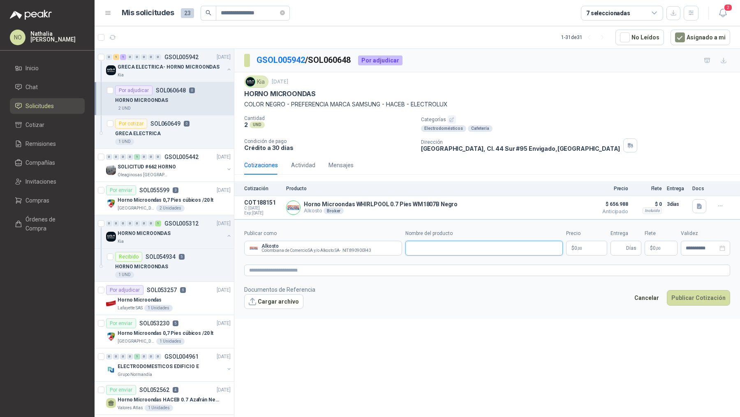
paste input "**********"
type input "**********"
click at [589, 247] on body "**********" at bounding box center [370, 208] width 740 height 417
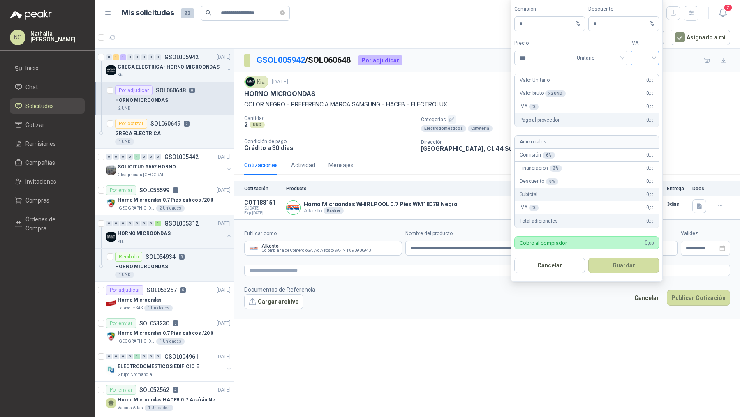
click at [644, 60] on input "search" at bounding box center [645, 57] width 19 height 12
click at [641, 81] on div "19%" at bounding box center [645, 76] width 25 height 13
click at [590, 54] on span "Unitario" at bounding box center [600, 58] width 46 height 12
click at [596, 90] on div "Unitario con IVA" at bounding box center [600, 89] width 42 height 9
click at [535, 61] on input "***" at bounding box center [543, 58] width 57 height 14
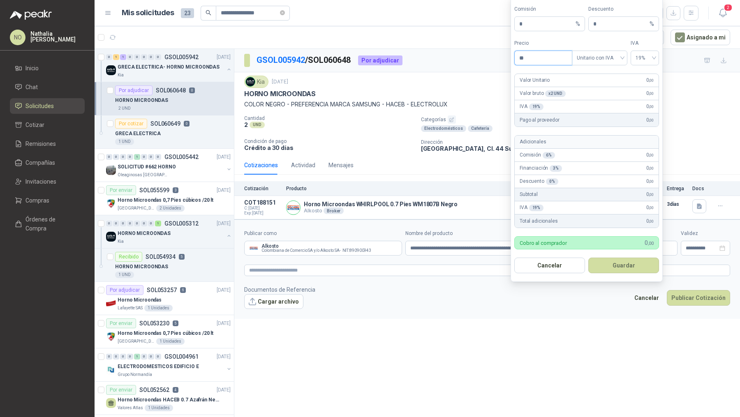
type input "*"
type input "*********"
click at [622, 25] on input "*" at bounding box center [620, 24] width 55 height 14
type input "*"
click at [625, 267] on button "Guardar" at bounding box center [623, 266] width 71 height 16
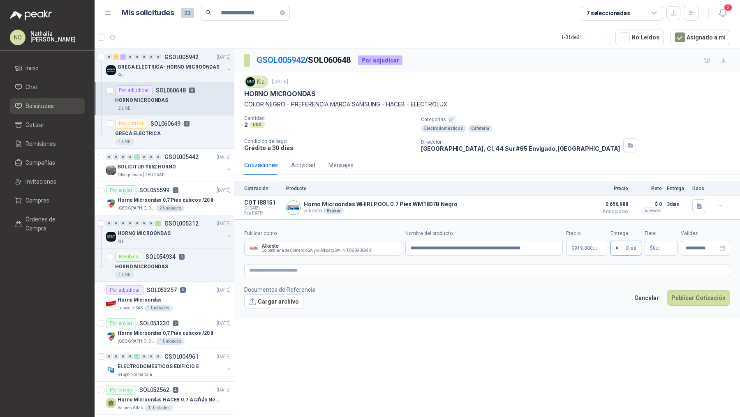
type input "*"
click at [593, 311] on form "**********" at bounding box center [487, 270] width 506 height 100
click at [663, 246] on p "$ 0 ,00" at bounding box center [661, 248] width 33 height 15
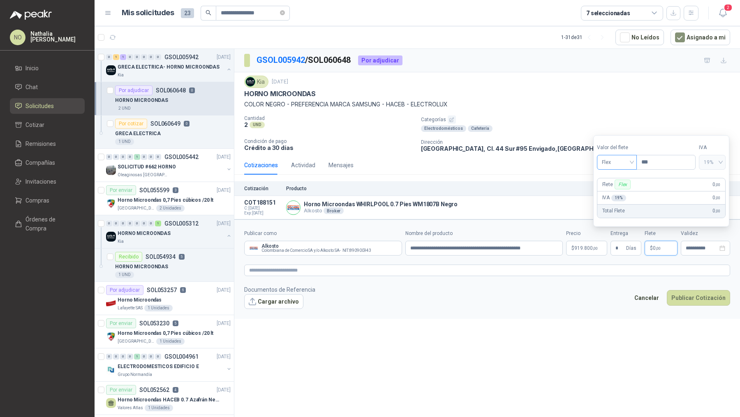
click at [623, 163] on span "Flex" at bounding box center [617, 162] width 30 height 12
click at [619, 190] on div "Incluido" at bounding box center [616, 193] width 27 height 9
click at [693, 248] on input "**********" at bounding box center [702, 248] width 32 height 5
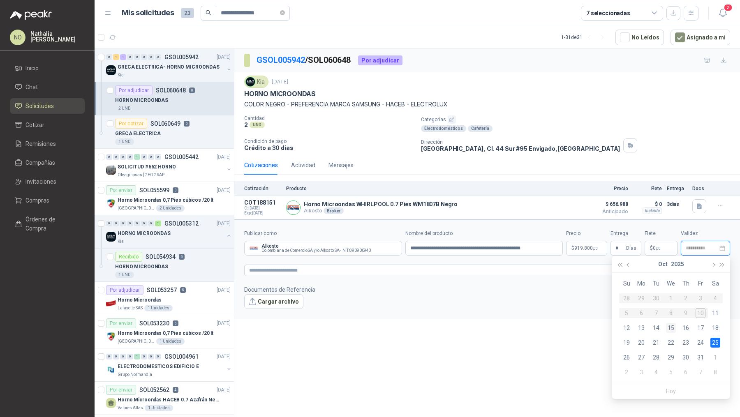
type input "**********"
click at [674, 328] on div "15" at bounding box center [671, 328] width 10 height 10
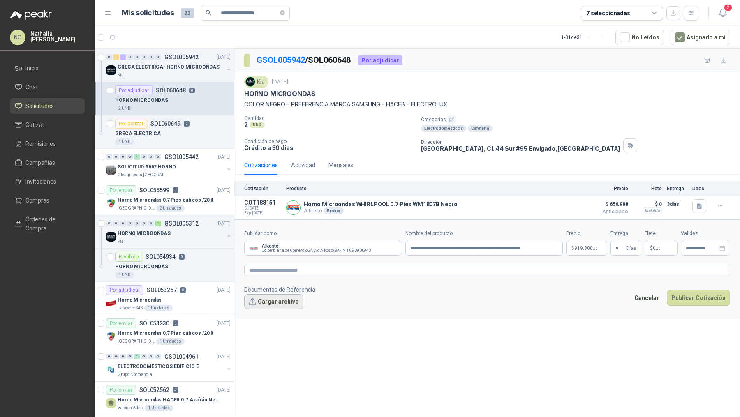
click at [283, 299] on button "Cargar archivo" at bounding box center [273, 301] width 59 height 15
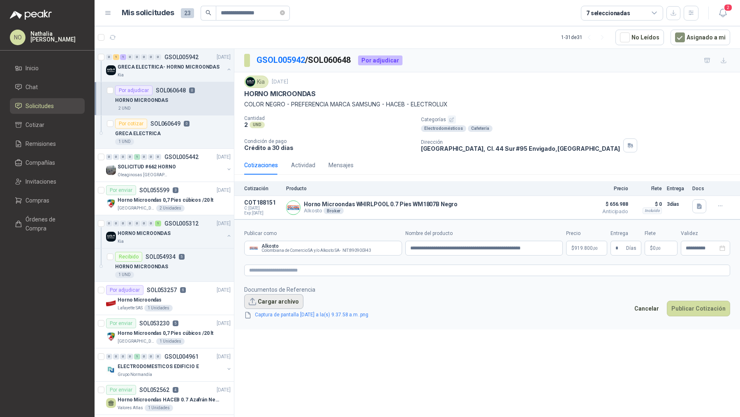
click at [279, 299] on button "Cargar archivo" at bounding box center [273, 301] width 59 height 15
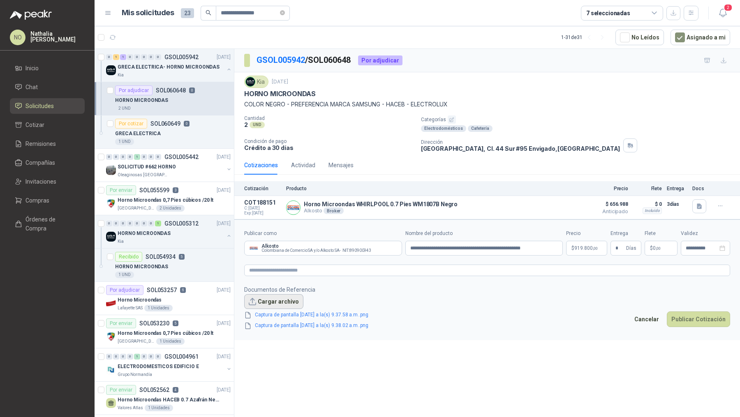
click at [271, 298] on button "Cargar archivo" at bounding box center [273, 301] width 59 height 15
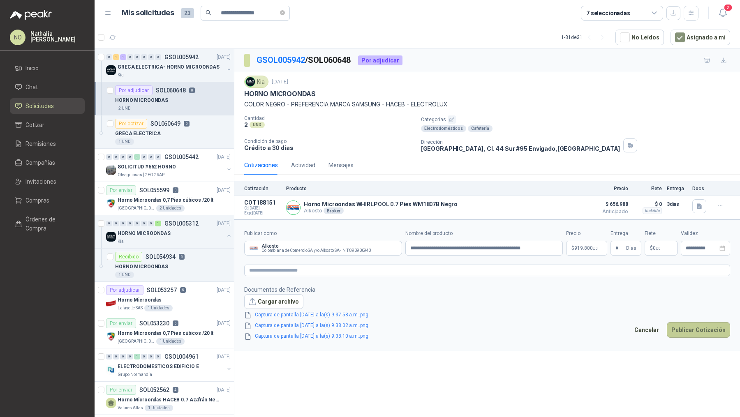
click at [696, 327] on button "Publicar Cotización" at bounding box center [698, 330] width 63 height 16
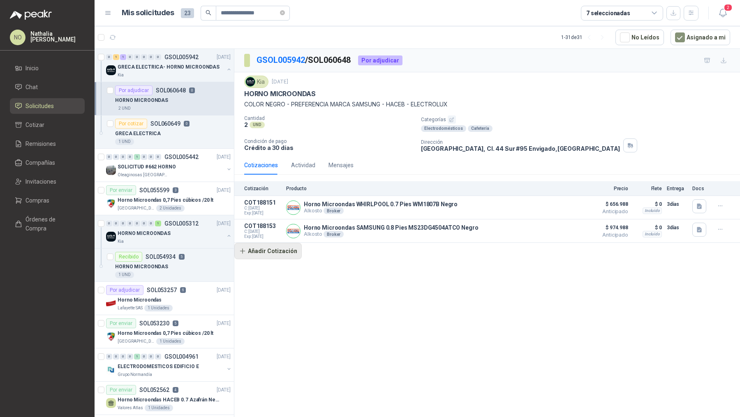
click at [291, 246] on button "Añadir Cotización" at bounding box center [267, 251] width 67 height 16
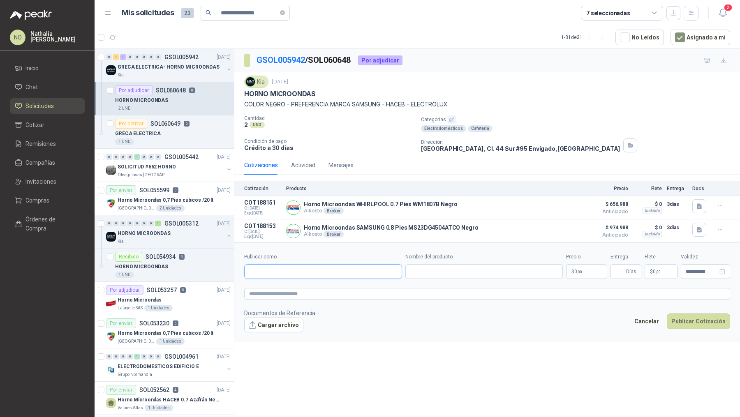
click at [286, 271] on input "Publicar como" at bounding box center [323, 272] width 157 height 14
type input "*******"
click at [293, 285] on p "Alkosto" at bounding box center [319, 287] width 110 height 5
type input "**********"
click at [430, 271] on input "Nombre del producto" at bounding box center [484, 271] width 158 height 15
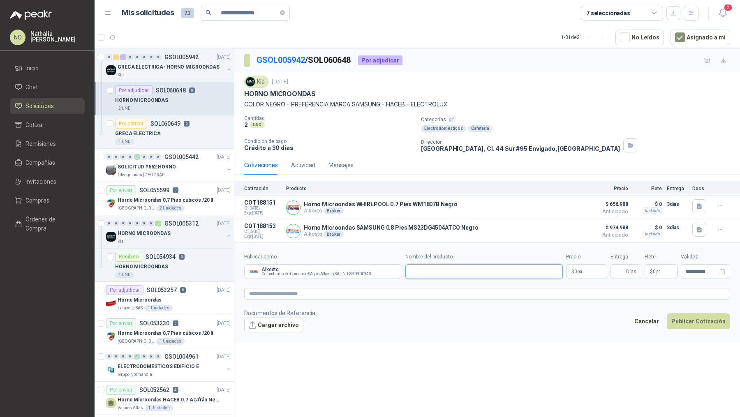
paste input "**********"
type input "**********"
click at [577, 274] on body "**********" at bounding box center [370, 208] width 740 height 417
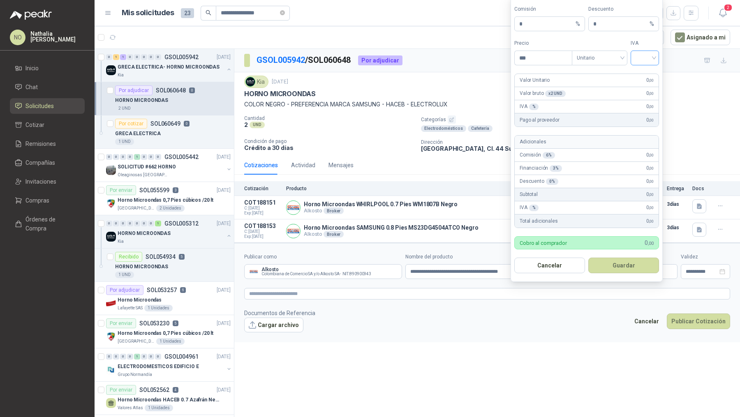
click at [642, 56] on input "search" at bounding box center [645, 57] width 19 height 12
click at [641, 72] on div "19%" at bounding box center [644, 76] width 15 height 9
click at [612, 64] on span "Unitario" at bounding box center [600, 58] width 46 height 12
click at [612, 88] on div "Unitario con IVA" at bounding box center [600, 89] width 42 height 9
click at [537, 57] on input "***" at bounding box center [543, 58] width 57 height 14
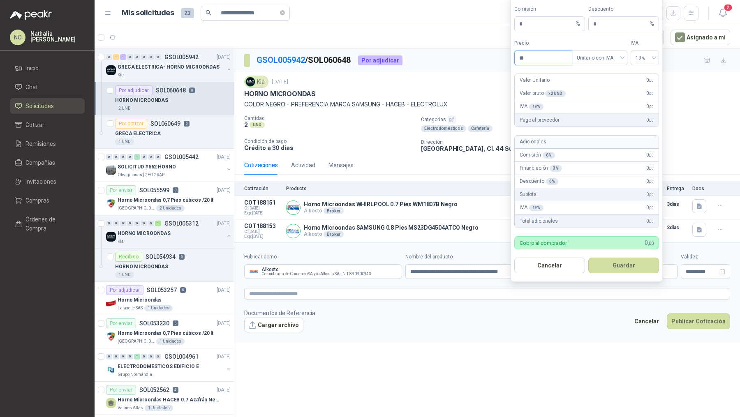
type input "*"
type input "*********"
click at [604, 21] on input "*" at bounding box center [620, 24] width 55 height 14
type input "*"
click at [630, 264] on button "Guardar" at bounding box center [623, 266] width 71 height 16
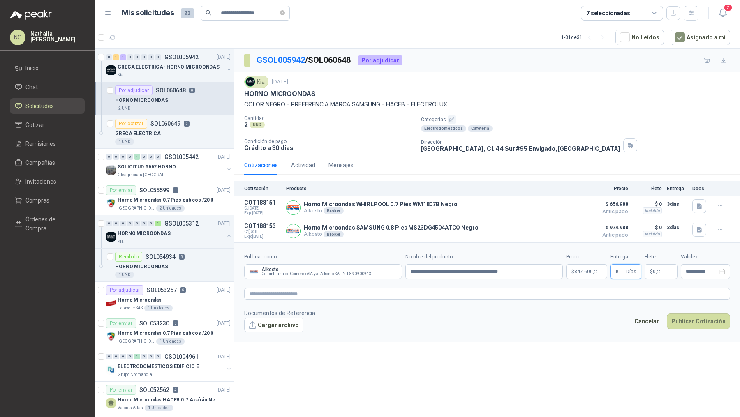
type input "*"
click at [589, 336] on form "**********" at bounding box center [487, 293] width 506 height 100
click at [658, 271] on span ",00" at bounding box center [658, 272] width 5 height 5
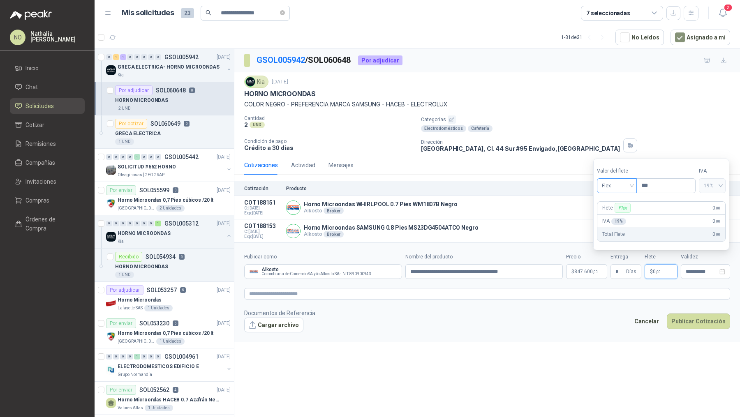
click at [608, 183] on span "Flex" at bounding box center [617, 186] width 30 height 12
click at [622, 215] on div "Incluido" at bounding box center [616, 216] width 27 height 9
click at [705, 271] on input "**********" at bounding box center [702, 271] width 32 height 5
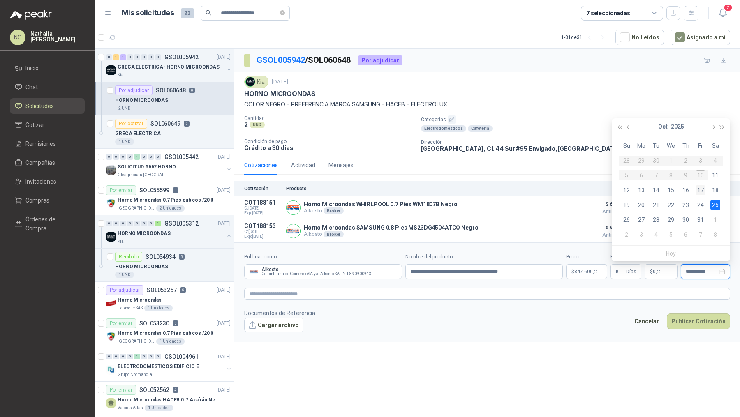
type input "**********"
click at [701, 189] on div "17" at bounding box center [701, 190] width 10 height 10
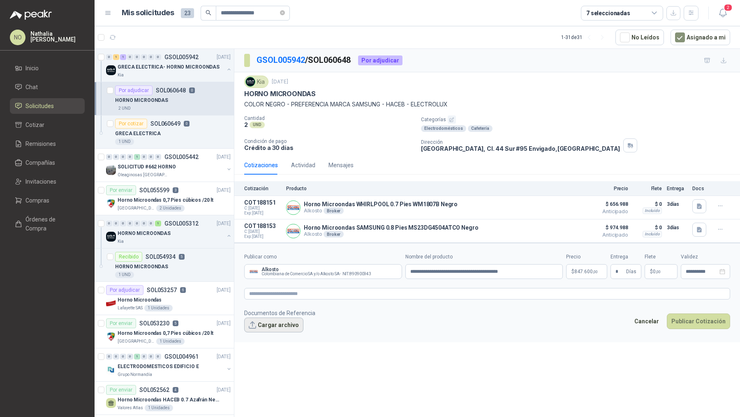
click at [276, 328] on button "Cargar archivo" at bounding box center [273, 325] width 59 height 15
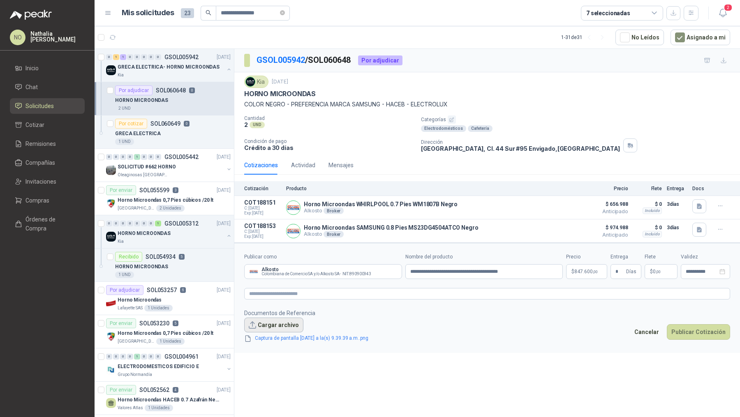
click at [276, 329] on button "Cargar archivo" at bounding box center [273, 325] width 59 height 15
click at [274, 326] on button "Cargar archivo" at bounding box center [273, 325] width 59 height 15
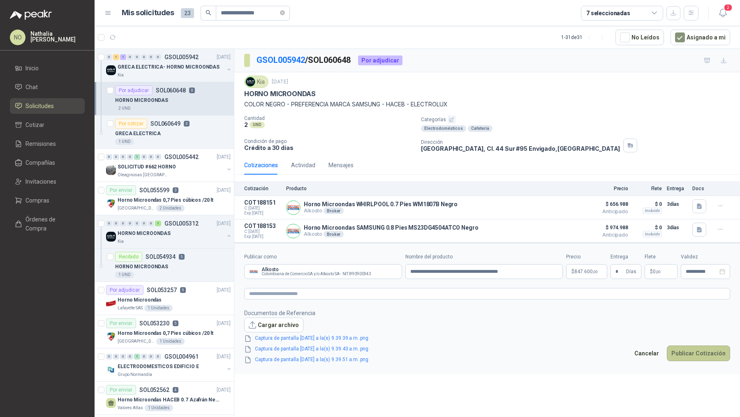
click at [692, 349] on button "Publicar Cotización" at bounding box center [698, 354] width 63 height 16
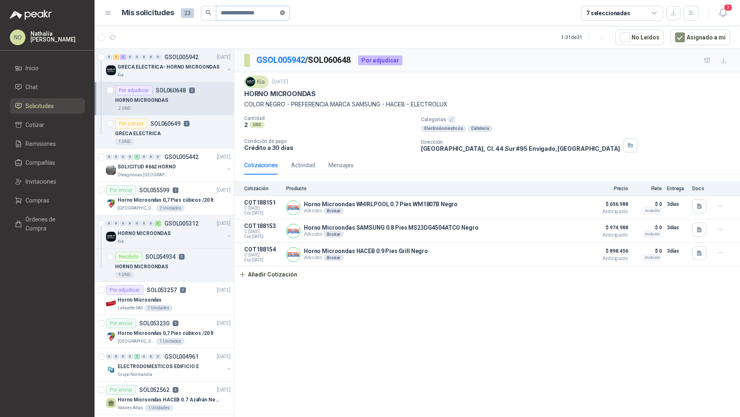
click at [283, 13] on icon "close-circle" at bounding box center [282, 12] width 5 height 5
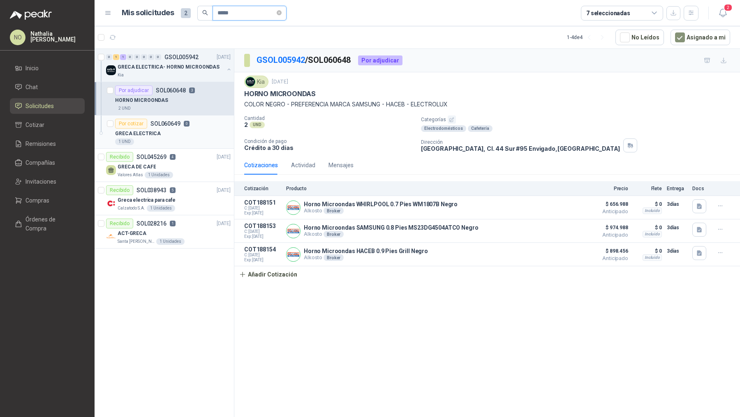
type input "*****"
click at [194, 137] on div "GRECA ELECTRICA" at bounding box center [173, 134] width 116 height 10
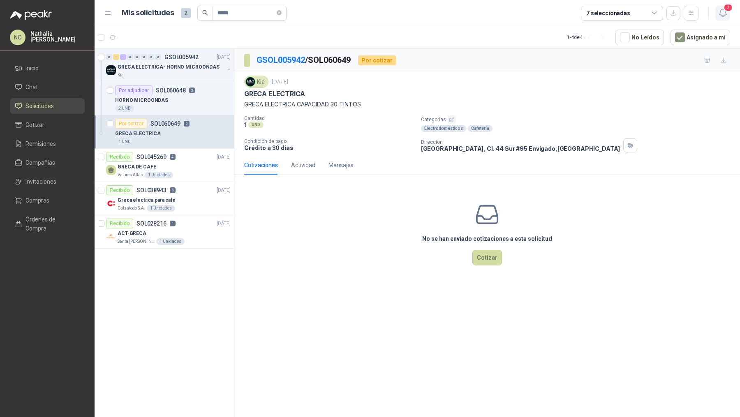
click at [725, 14] on icon "button" at bounding box center [722, 13] width 7 height 8
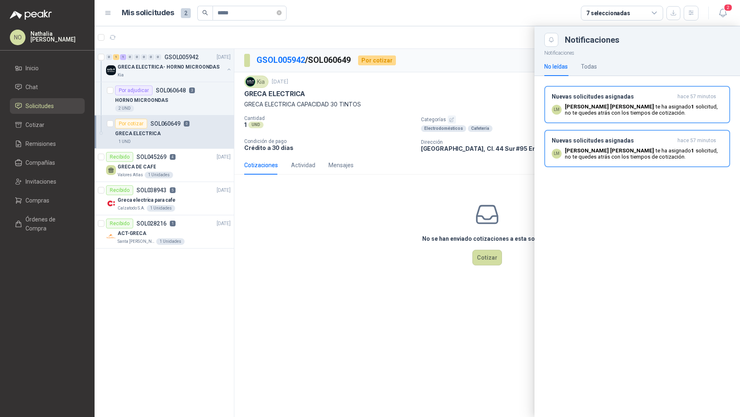
click at [631, 108] on p "[PERSON_NAME] [PERSON_NAME] ha asignado 1 solicitud , no te quedes atrás con lo…" at bounding box center [644, 110] width 158 height 12
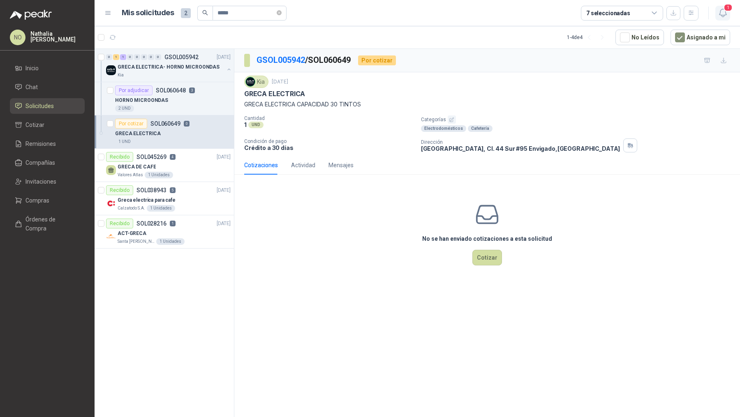
click at [728, 9] on span "1" at bounding box center [728, 8] width 9 height 8
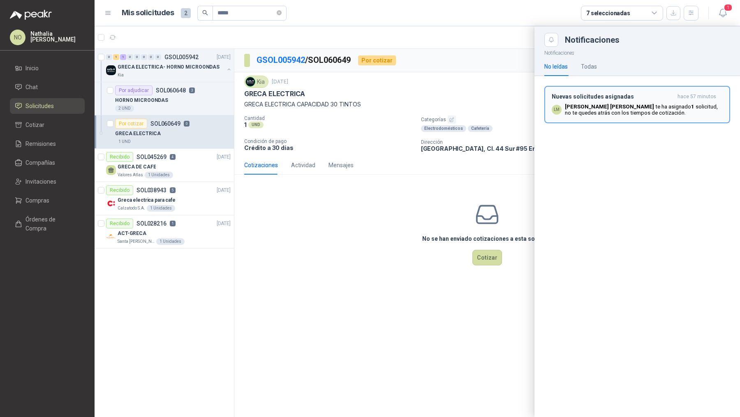
click at [583, 101] on div "Nuevas solicitudes asignadas hace 57 minutos LM [PERSON_NAME] [PERSON_NAME] ha …" at bounding box center [637, 104] width 171 height 23
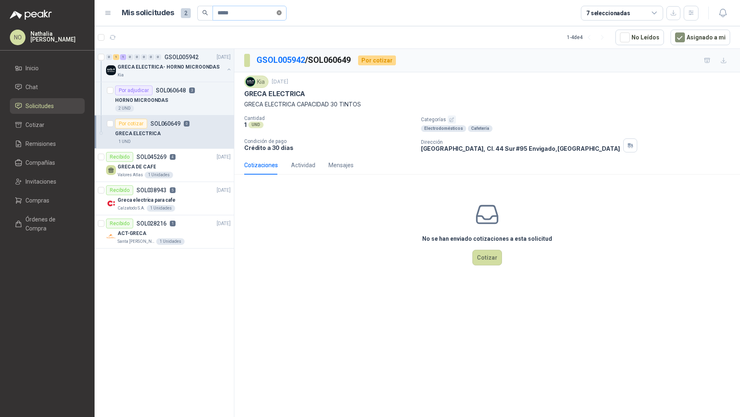
click at [280, 14] on icon "close-circle" at bounding box center [279, 12] width 5 height 5
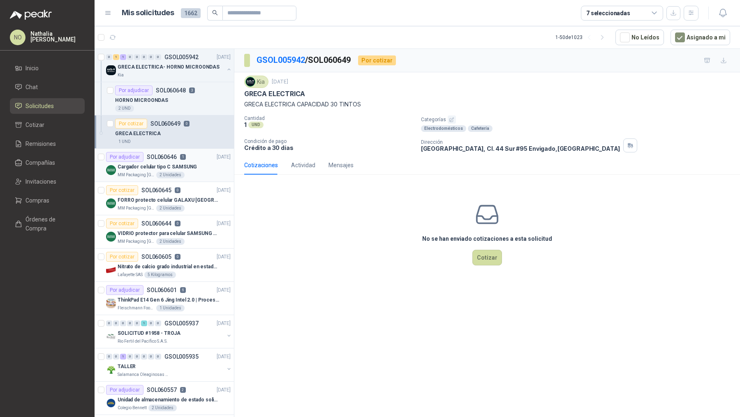
click at [191, 162] on div "Cargador celular tipo C SAMSUNG" at bounding box center [174, 167] width 113 height 10
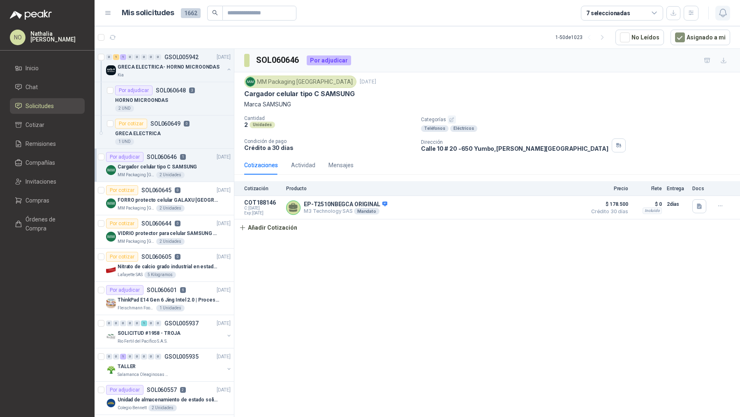
click at [722, 12] on icon "button" at bounding box center [723, 13] width 10 height 10
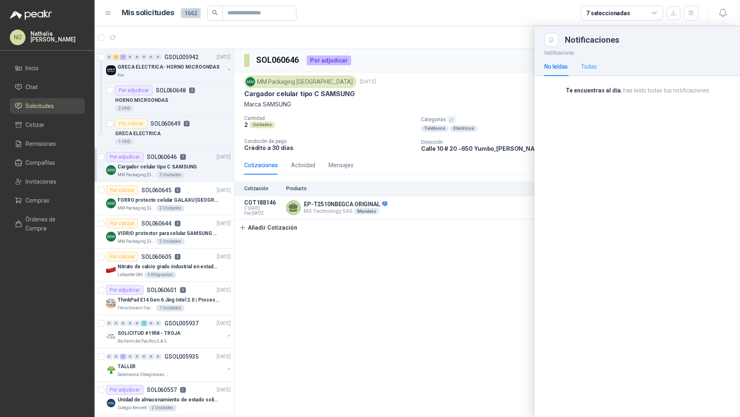
click at [591, 71] on div "Todas" at bounding box center [589, 66] width 16 height 19
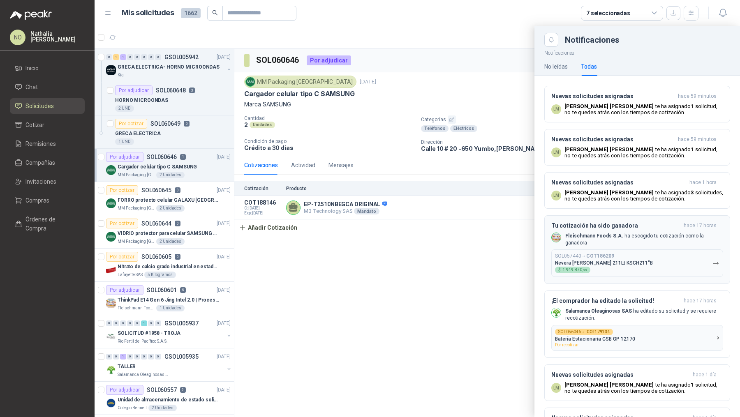
click at [600, 262] on div "SOL057440 → COT186209 Nevera [PERSON_NAME] 211Lt KSCH211"B $ 1.949.870 ,00" at bounding box center [604, 263] width 98 height 20
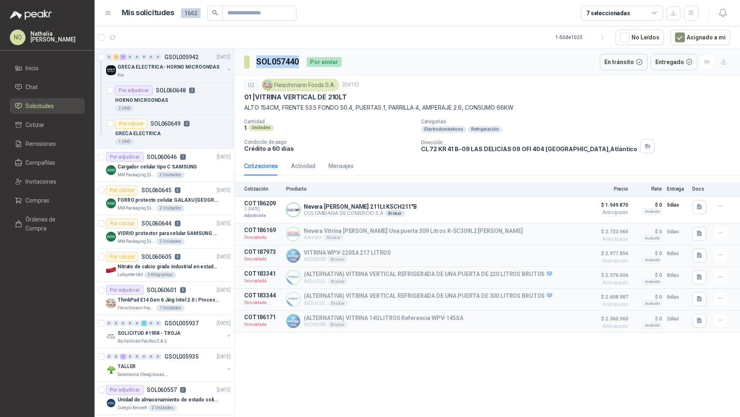
drag, startPoint x: 257, startPoint y: 58, endPoint x: 304, endPoint y: 61, distance: 46.6
click at [304, 61] on div "SOL057440 Por enviar" at bounding box center [292, 62] width 97 height 16
copy h3 "SOL057440"
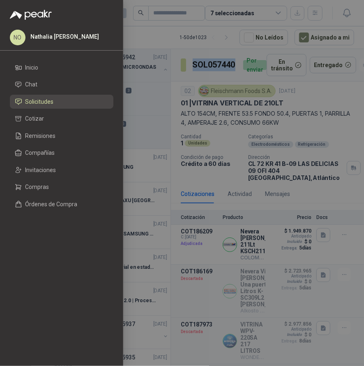
click at [248, 247] on div at bounding box center [182, 183] width 364 height 366
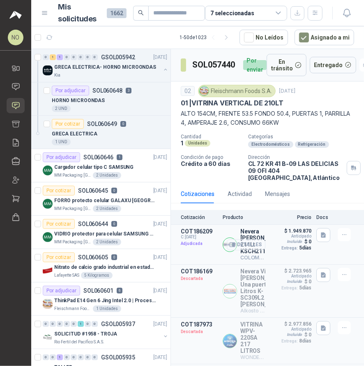
click at [245, 246] on button "Detalles" at bounding box center [246, 244] width 39 height 11
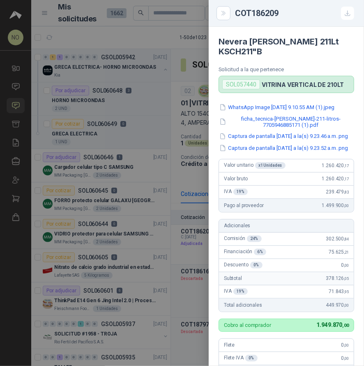
drag, startPoint x: 220, startPoint y: 41, endPoint x: 278, endPoint y: 50, distance: 59.2
click at [278, 50] on h4 "Nevera [PERSON_NAME] 211Lt KSCH211"B" at bounding box center [287, 47] width 136 height 20
copy h4 "Nevera [PERSON_NAME] 211Lt KSCH211"B"
click at [195, 127] on div at bounding box center [182, 183] width 364 height 366
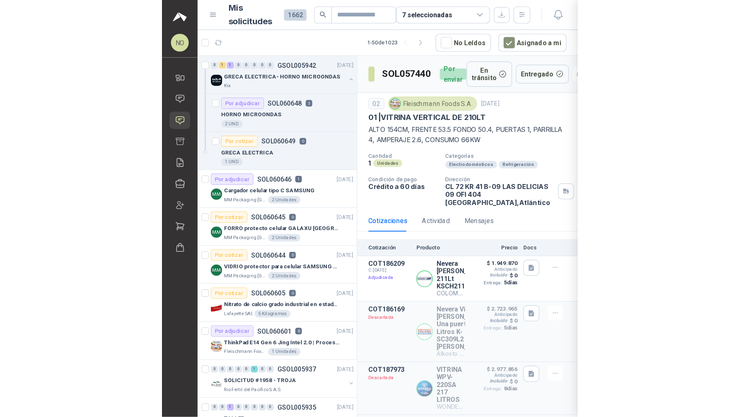
scroll to position [207, 0]
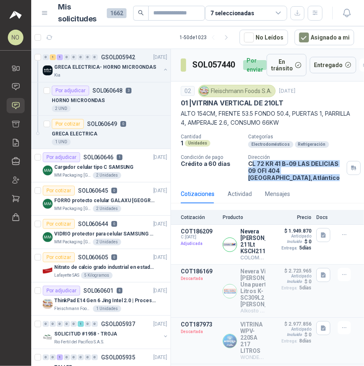
drag, startPoint x: 248, startPoint y: 162, endPoint x: 287, endPoint y: 175, distance: 41.2
click at [287, 175] on p "CL 72 KR 41 B-09 LAS DELICIAS 09 OFI 404 Barranquilla , [GEOGRAPHIC_DATA]" at bounding box center [295, 170] width 95 height 21
drag, startPoint x: 246, startPoint y: 163, endPoint x: 273, endPoint y: 175, distance: 29.9
click at [273, 175] on div "Cantidad 1 Unidades Categorías Electrodomésticos Refrigeración Condición de pag…" at bounding box center [268, 157] width 174 height 47
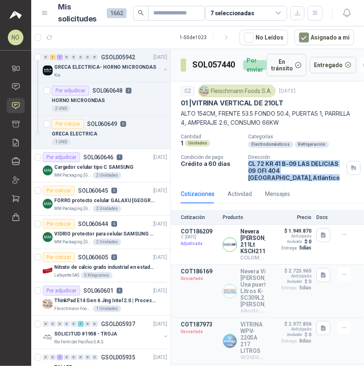
copy p "CL 72 KR 41 B-09 LAS DELICIAS 09 OFI 404 Barranquilla , [GEOGRAPHIC_DATA]"
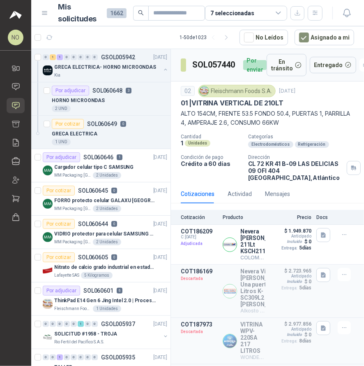
drag, startPoint x: 210, startPoint y: 90, endPoint x: 276, endPoint y: 90, distance: 66.2
click at [276, 90] on div "02 [PERSON_NAME] Foods [DATE]" at bounding box center [268, 91] width 174 height 12
drag, startPoint x: 211, startPoint y: 90, endPoint x: 271, endPoint y: 90, distance: 60.0
click at [271, 90] on div "Fleischmann Foods S.A." at bounding box center [237, 91] width 78 height 12
copy div "[PERSON_NAME] Foods S.A"
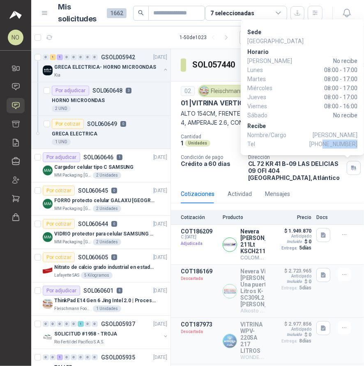
drag, startPoint x: 326, startPoint y: 145, endPoint x: 357, endPoint y: 146, distance: 31.3
click at [357, 146] on span "[PHONE_NUMBER]" at bounding box center [334, 143] width 48 height 9
copy span "3102189824"
drag, startPoint x: 315, startPoint y: 136, endPoint x: 357, endPoint y: 134, distance: 42.0
click at [357, 134] on span "[PERSON_NAME]" at bounding box center [335, 134] width 45 height 9
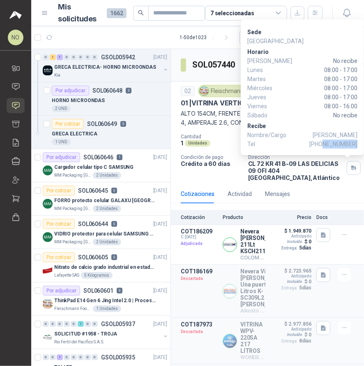
copy span "[PERSON_NAME]"
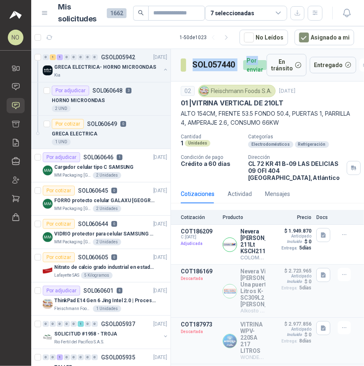
drag, startPoint x: 193, startPoint y: 65, endPoint x: 242, endPoint y: 65, distance: 48.9
click at [242, 65] on div "SOL057440 Por enviar" at bounding box center [224, 65] width 86 height 22
click at [205, 65] on h3 "SOL057440" at bounding box center [215, 64] width 44 height 13
drag, startPoint x: 191, startPoint y: 64, endPoint x: 236, endPoint y: 65, distance: 44.8
click at [236, 65] on section "SOL057440" at bounding box center [209, 64] width 56 height 13
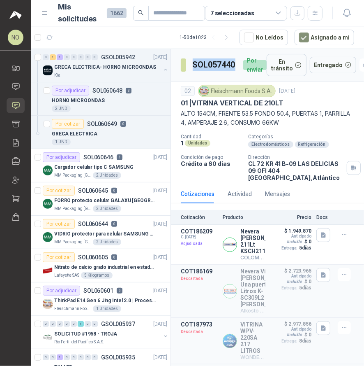
copy h3 "SOL057440"
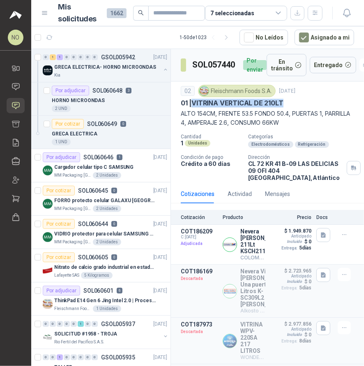
drag, startPoint x: 194, startPoint y: 103, endPoint x: 293, endPoint y: 103, distance: 98.7
click at [293, 103] on div "01 | VITRINA VERTICAL DE 210LT" at bounding box center [268, 103] width 174 height 9
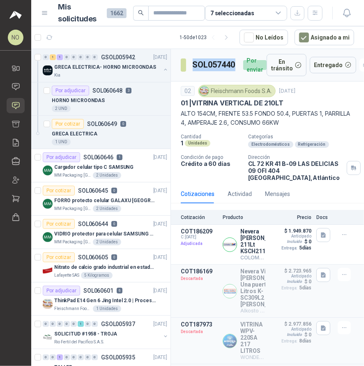
drag, startPoint x: 193, startPoint y: 63, endPoint x: 237, endPoint y: 63, distance: 43.6
click at [237, 63] on h3 "SOL057440" at bounding box center [215, 64] width 44 height 13
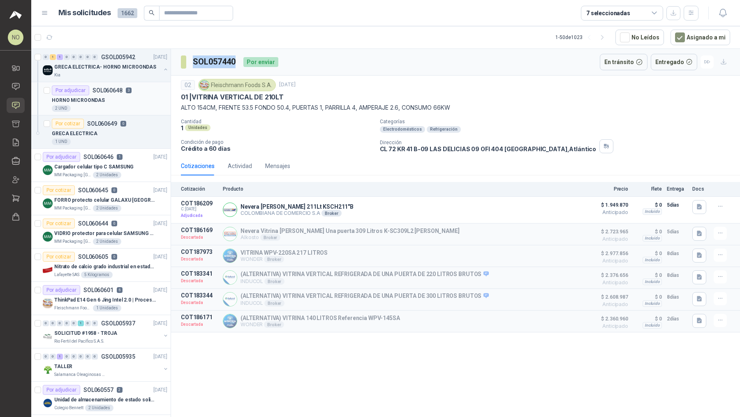
click at [125, 97] on div "HORNO MICROONDAS" at bounding box center [110, 100] width 116 height 10
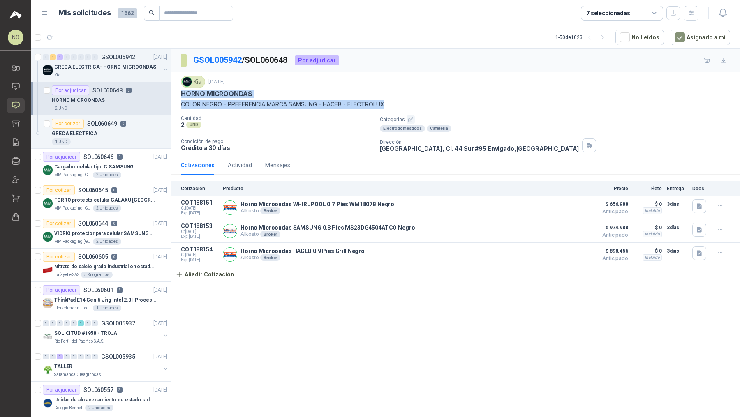
drag, startPoint x: 181, startPoint y: 91, endPoint x: 404, endPoint y: 100, distance: 223.9
click at [404, 100] on div "Kia [DATE] HORNO MICROONDAS COLOR NEGRO - PREFERENCIA MARCA SAMSUNG - HACEB - E…" at bounding box center [455, 92] width 549 height 33
click at [133, 139] on div "1 UND" at bounding box center [110, 142] width 116 height 7
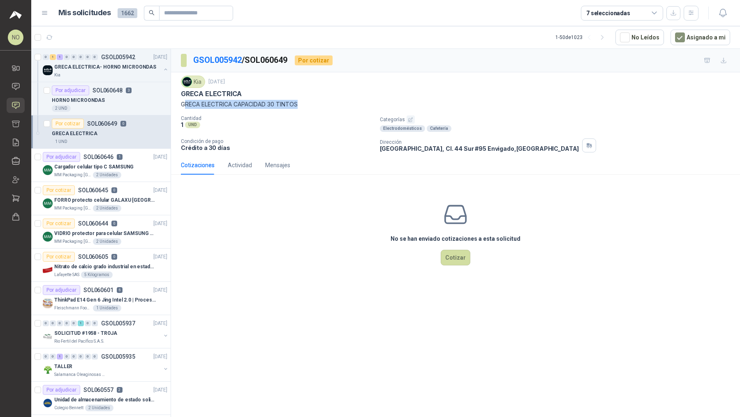
drag, startPoint x: 184, startPoint y: 102, endPoint x: 311, endPoint y: 101, distance: 126.7
click at [311, 101] on p "GRECA ELECTRICA CAPACIDAD 30 TINTOS" at bounding box center [455, 104] width 549 height 9
drag, startPoint x: 181, startPoint y: 93, endPoint x: 306, endPoint y: 102, distance: 125.3
click at [306, 102] on div "Kia [DATE] GRECA ELECTRICA GRECA ELECTRICA CAPACIDAD 30 TINTOS" at bounding box center [455, 92] width 549 height 33
